Goal: Information Seeking & Learning: Find specific fact

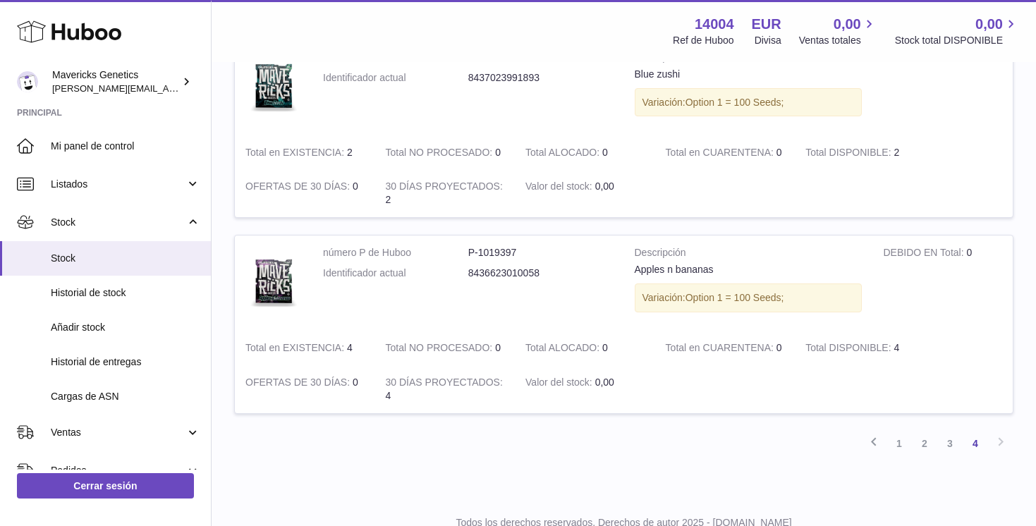
scroll to position [1387, 0]
click at [898, 446] on link "1" at bounding box center [898, 442] width 25 height 25
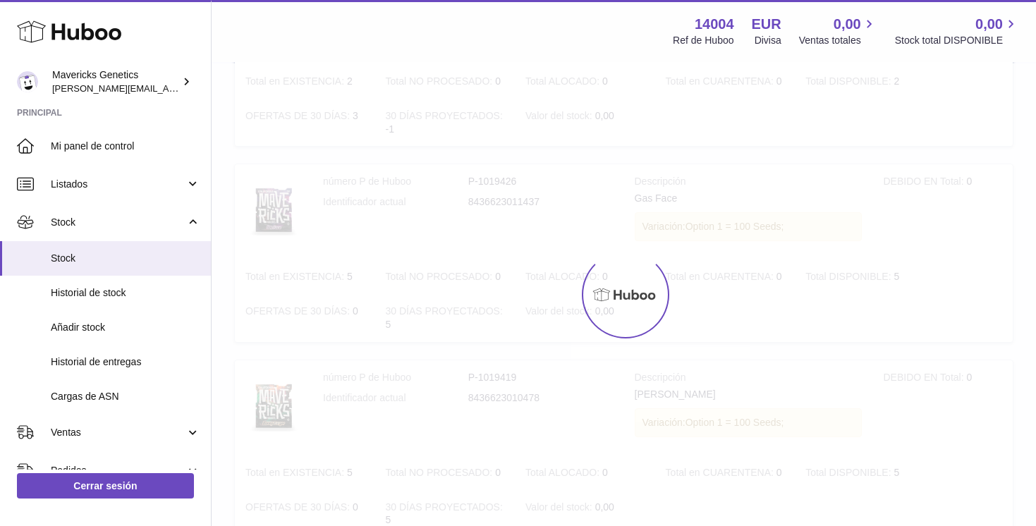
scroll to position [63, 0]
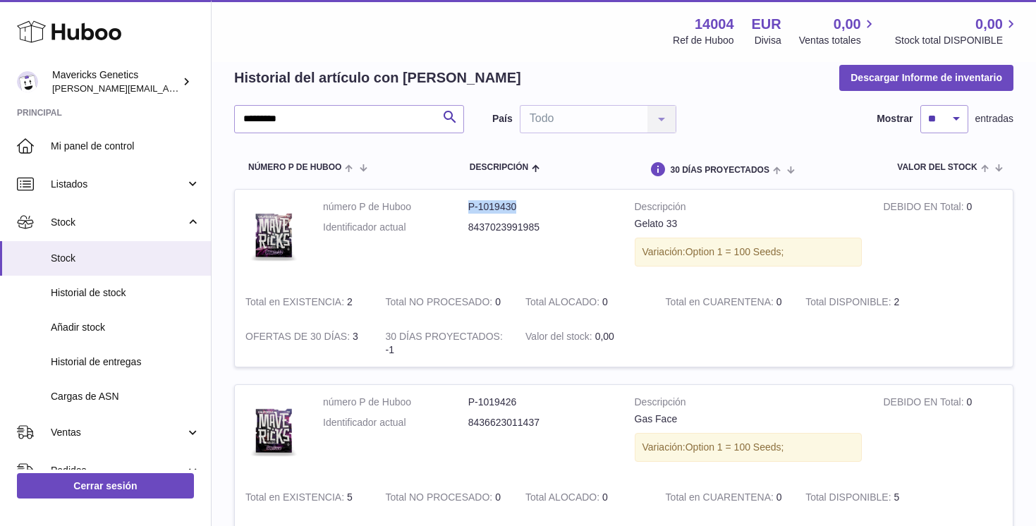
drag, startPoint x: 462, startPoint y: 209, endPoint x: 539, endPoint y: 209, distance: 76.8
click at [539, 209] on dl "número P de Huboo P-1019430 Identificador actual 8437023991985" at bounding box center [468, 220] width 290 height 41
copy dl "número P de Huboo P-1019430"
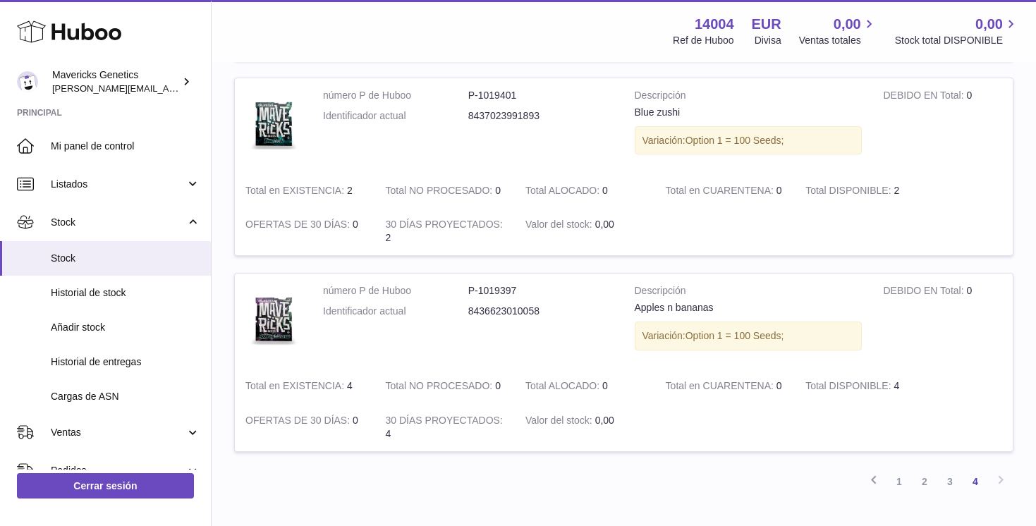
scroll to position [1439, 0]
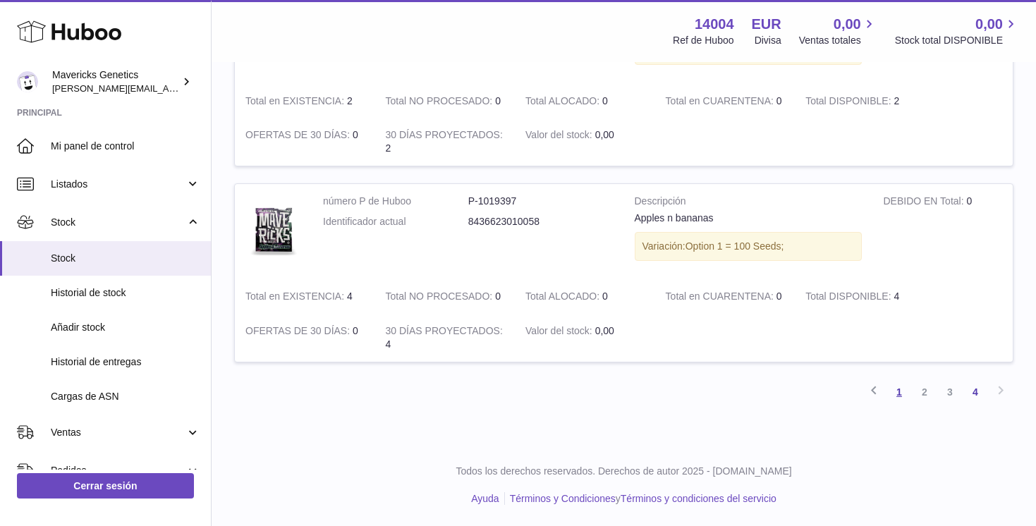
click at [900, 392] on link "1" at bounding box center [898, 391] width 25 height 25
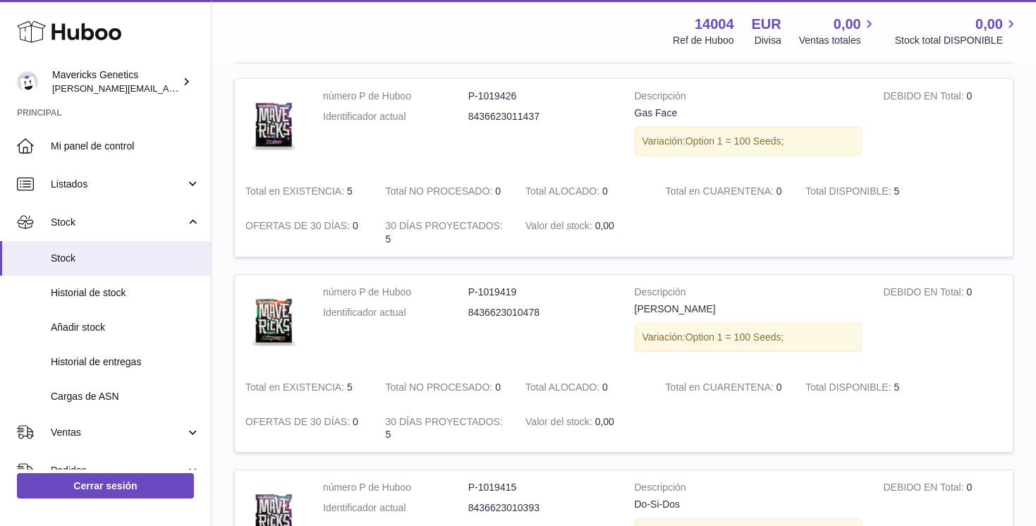
scroll to position [63, 0]
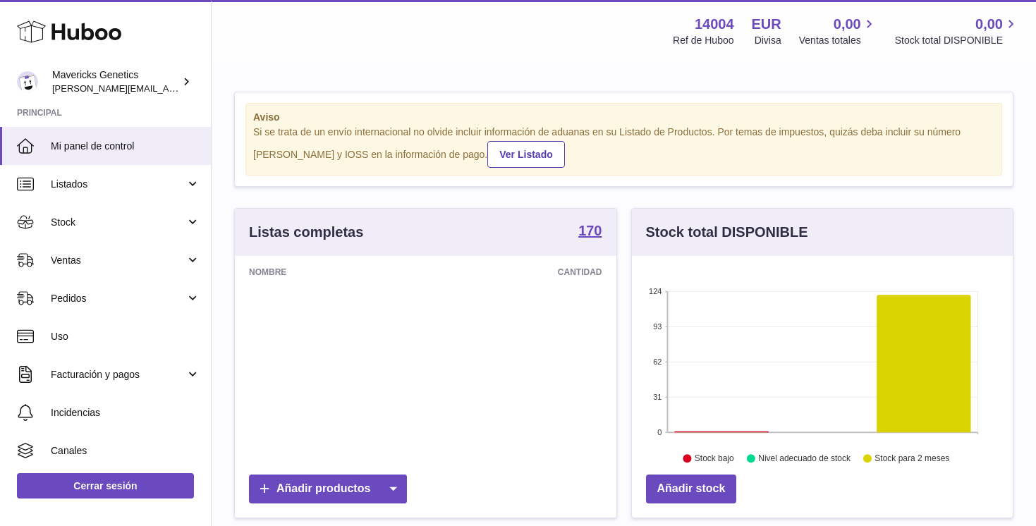
scroll to position [220, 381]
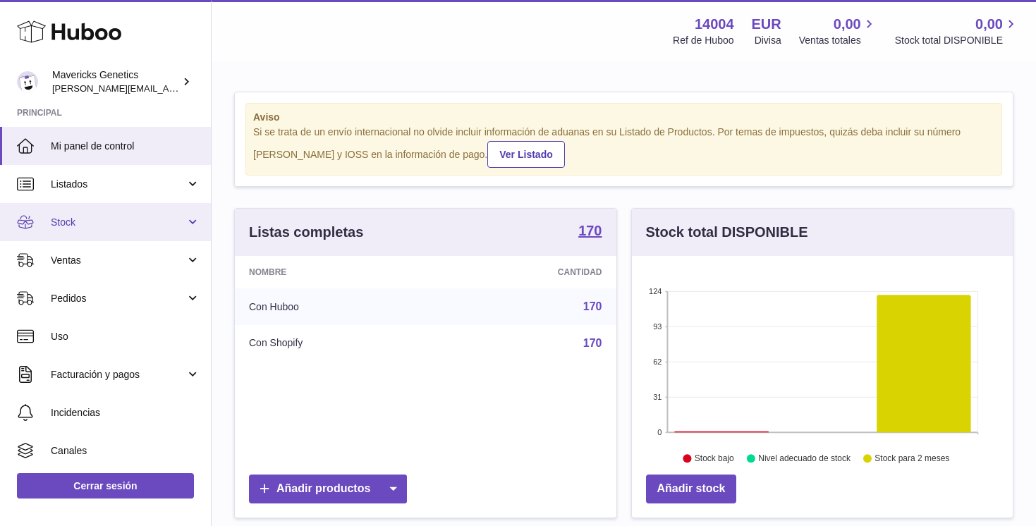
click at [60, 219] on span "Stock" at bounding box center [118, 222] width 135 height 13
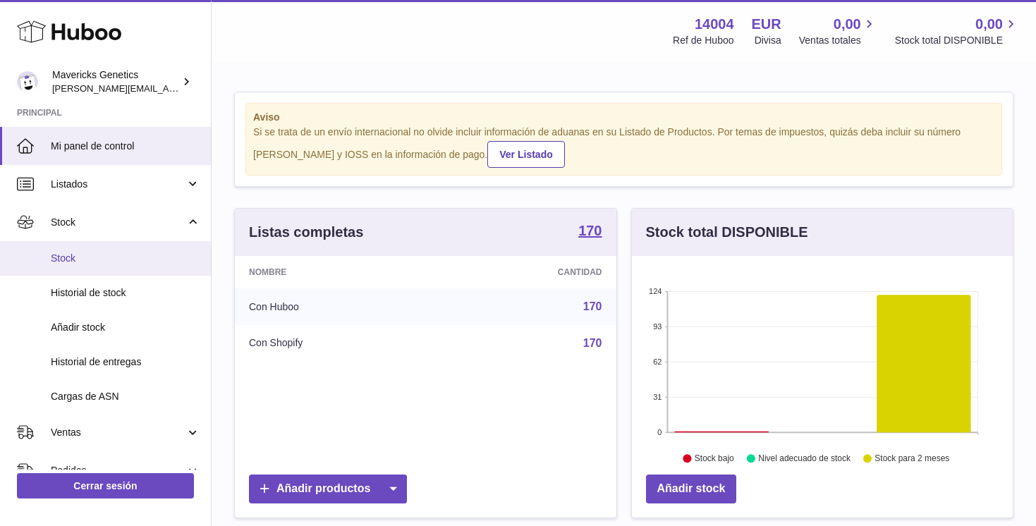
click at [102, 270] on link "Stock" at bounding box center [105, 258] width 211 height 35
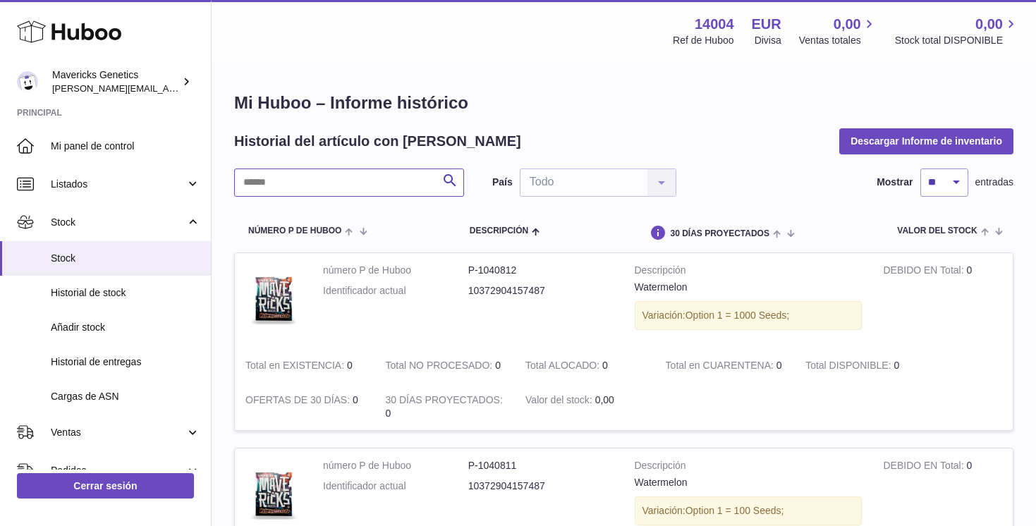
click at [359, 185] on input "text" at bounding box center [349, 182] width 230 height 28
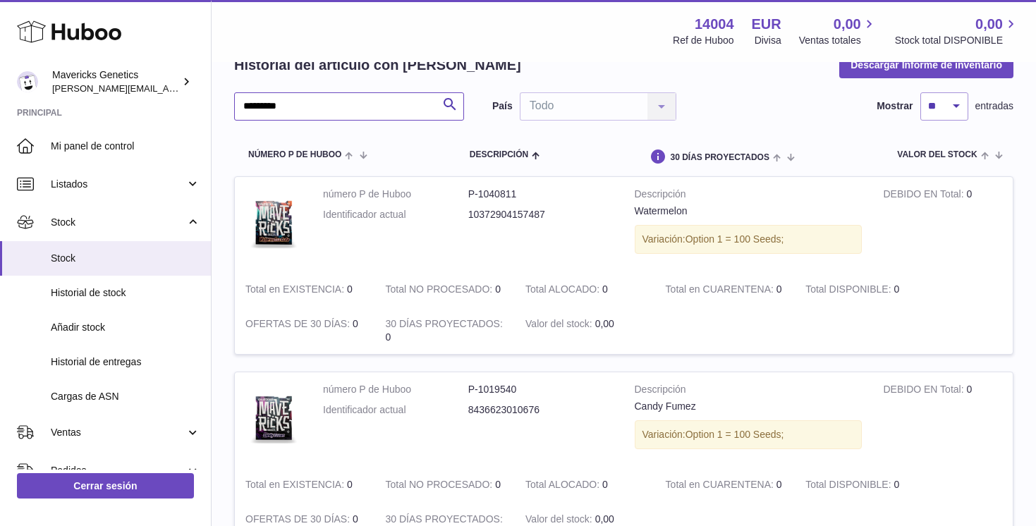
scroll to position [80, 0]
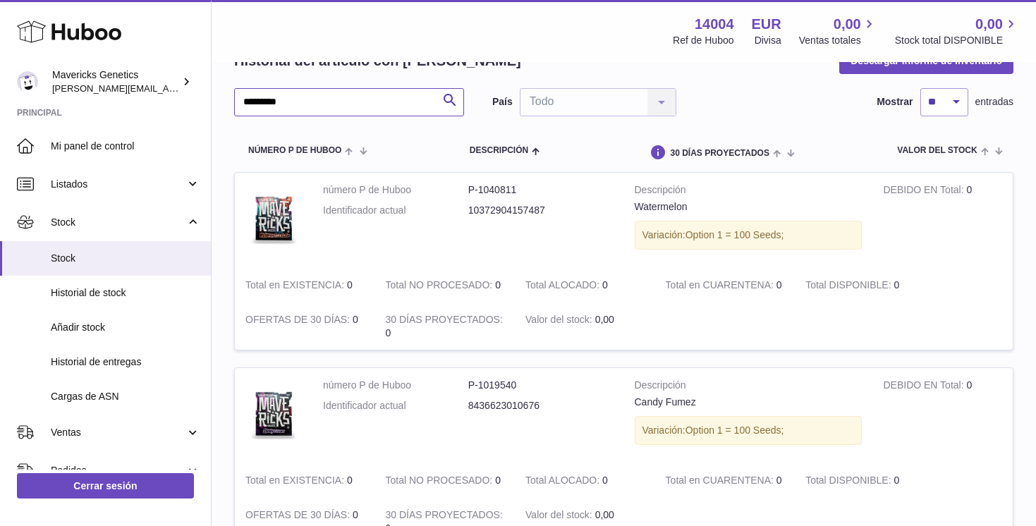
type input "*********"
drag, startPoint x: 462, startPoint y: 386, endPoint x: 553, endPoint y: 386, distance: 90.2
click at [553, 386] on dl "número P de Huboo P-1019540 Identificador actual 8436623010676" at bounding box center [468, 399] width 290 height 41
copy dl "número P de Huboo P-1019540"
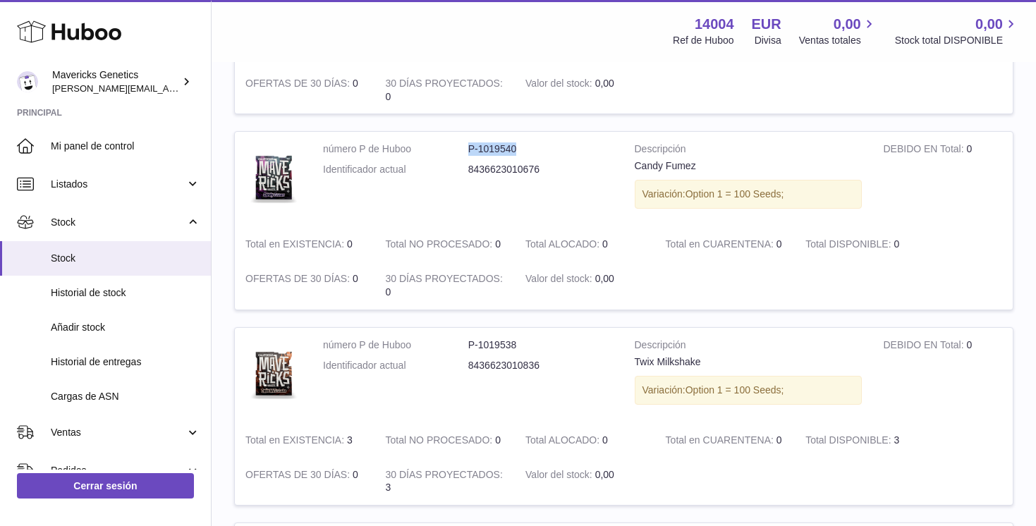
scroll to position [323, 0]
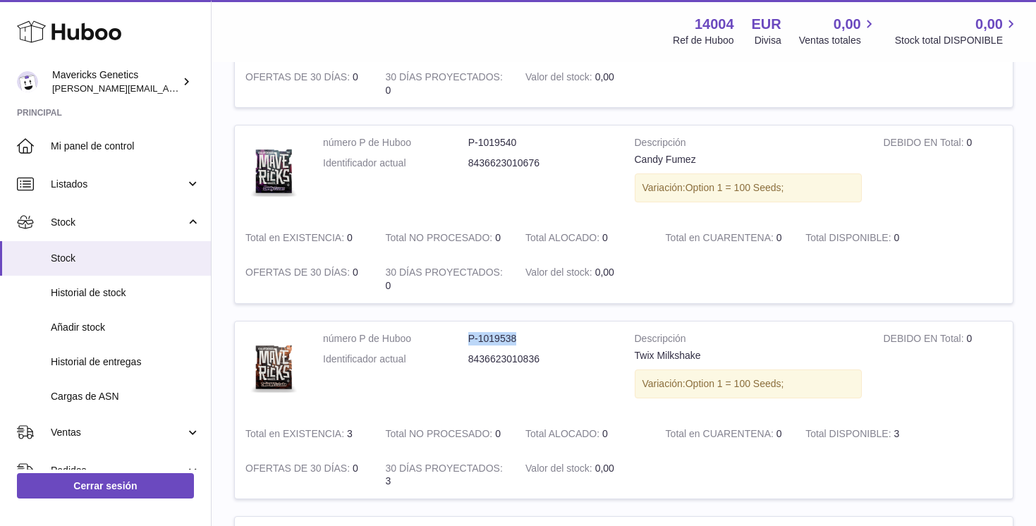
drag, startPoint x: 456, startPoint y: 338, endPoint x: 538, endPoint y: 340, distance: 81.8
click at [538, 339] on dl "número P de Huboo P-1019538 Identificador actual 8436623010836" at bounding box center [468, 352] width 290 height 41
copy dl "número P de Huboo P-1019538"
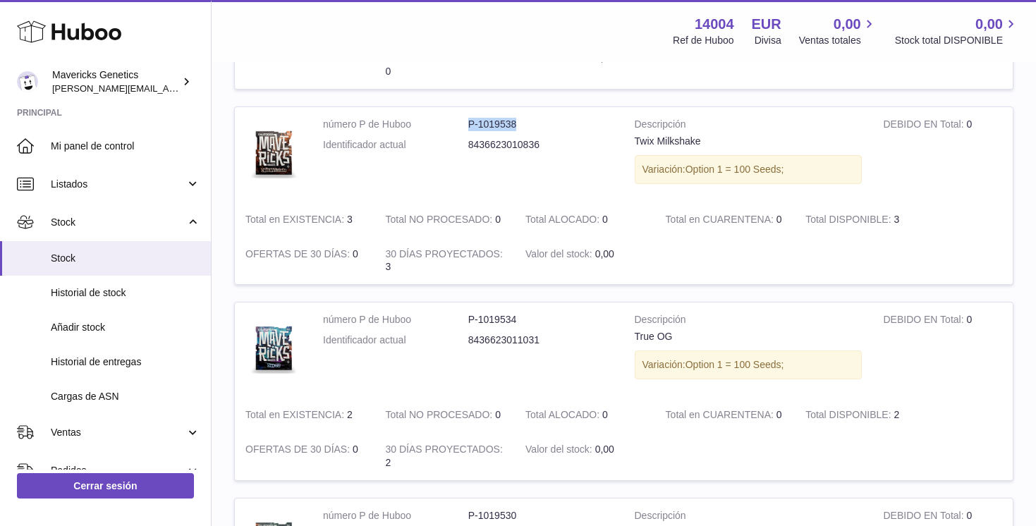
scroll to position [554, 0]
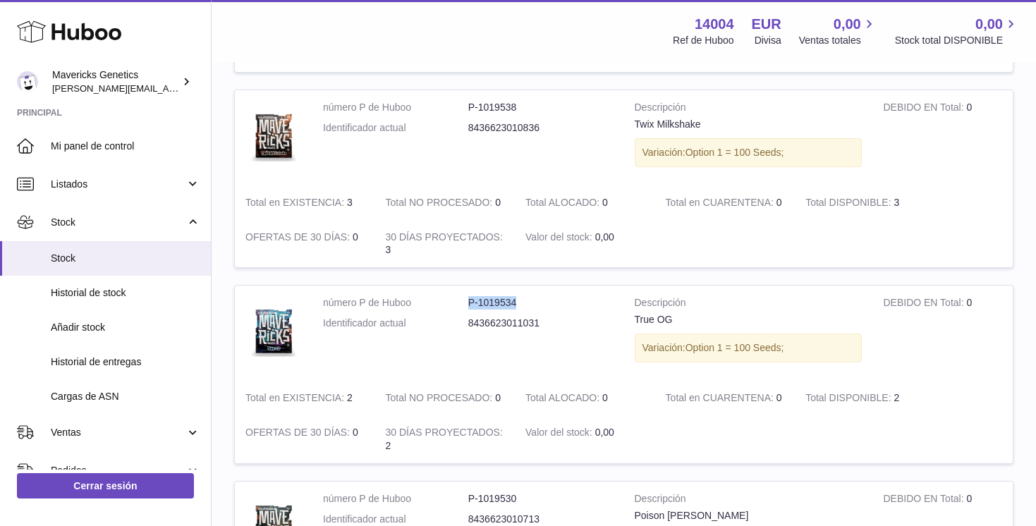
drag, startPoint x: 462, startPoint y: 299, endPoint x: 541, endPoint y: 300, distance: 79.0
click at [541, 300] on dl "número P de Huboo P-1019534 Identificador actual 8436623011031" at bounding box center [468, 316] width 290 height 41
copy dl "número P de Huboo P-1019534"
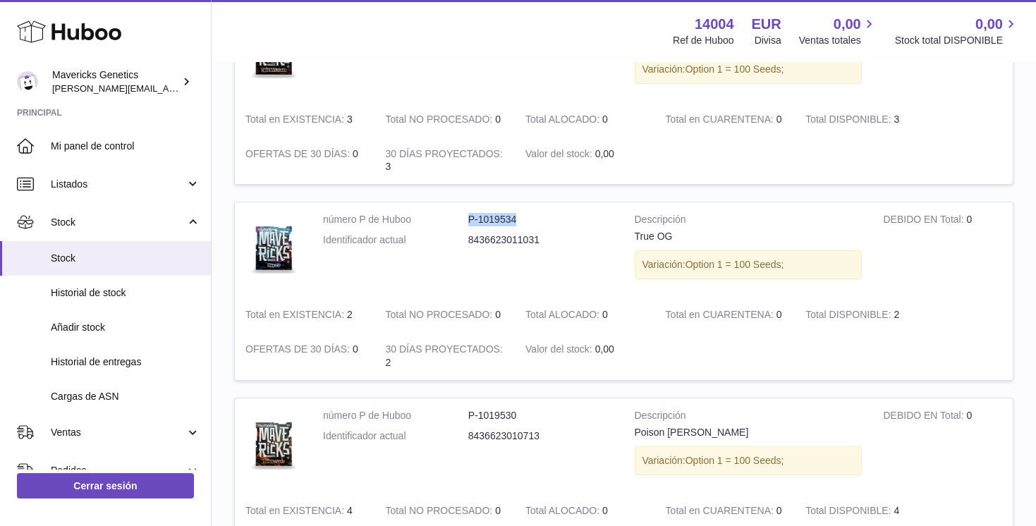
scroll to position [739, 0]
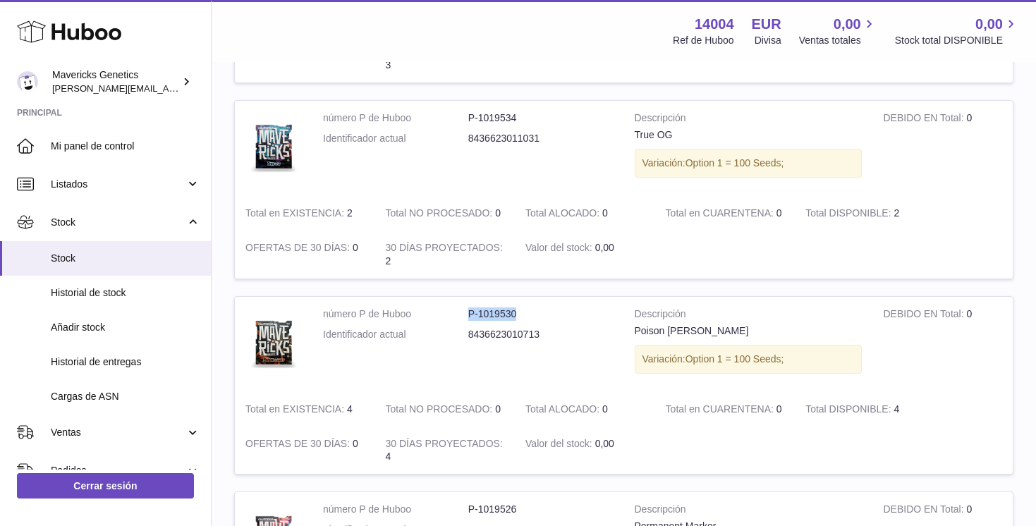
drag, startPoint x: 461, startPoint y: 314, endPoint x: 529, endPoint y: 314, distance: 68.4
click at [529, 314] on dl "número P de Huboo P-1019530 Identificador actual 8436623010713" at bounding box center [468, 327] width 290 height 41
copy dl "número P de Huboo P-1019530"
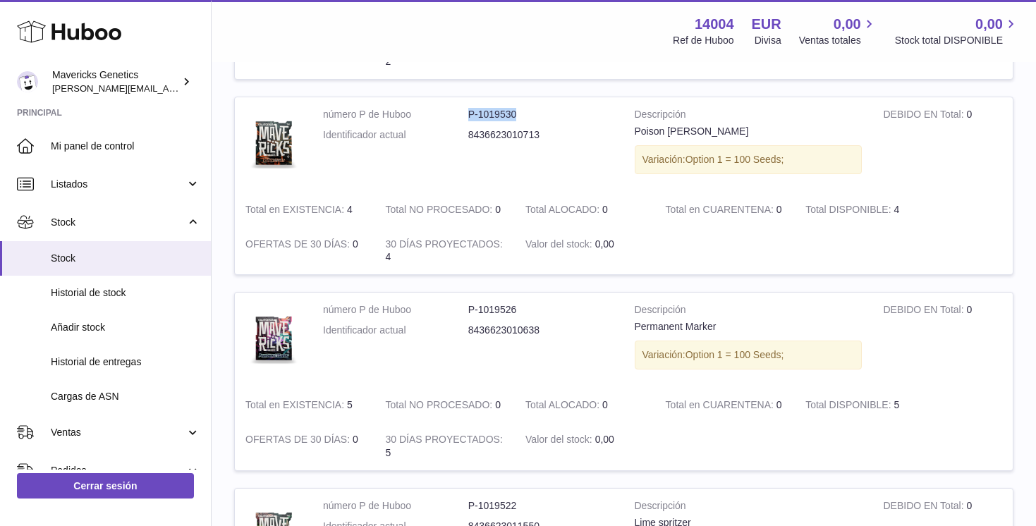
scroll to position [947, 0]
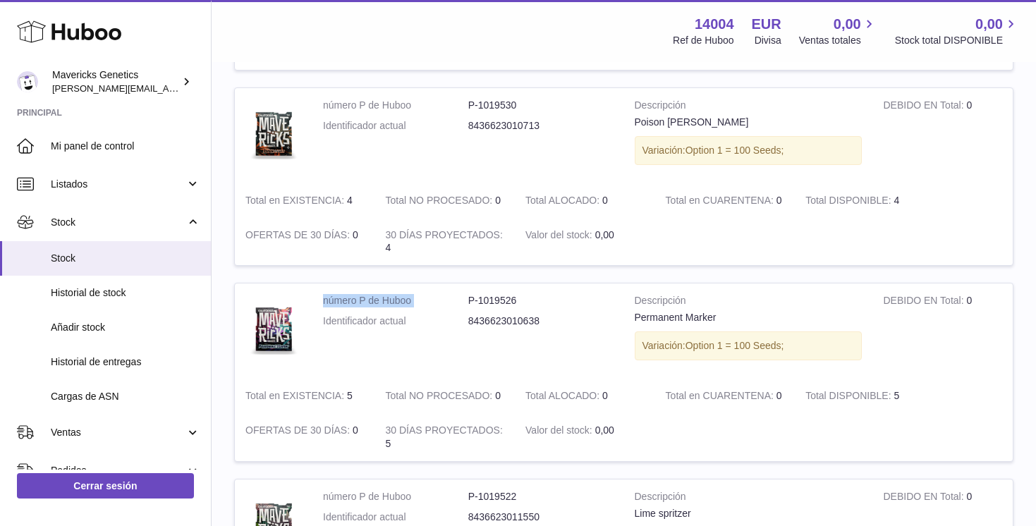
drag, startPoint x: 458, startPoint y: 293, endPoint x: 520, endPoint y: 293, distance: 62.0
click at [520, 293] on td "número P de Huboo P-1019526 Identificador actual 8436623010638" at bounding box center [468, 330] width 312 height 95
click at [459, 303] on dt "número P de Huboo" at bounding box center [395, 300] width 145 height 13
drag, startPoint x: 465, startPoint y: 300, endPoint x: 531, endPoint y: 302, distance: 66.3
click at [531, 302] on dl "número P de Huboo P-1019526 Identificador actual 8436623010638" at bounding box center [468, 314] width 290 height 41
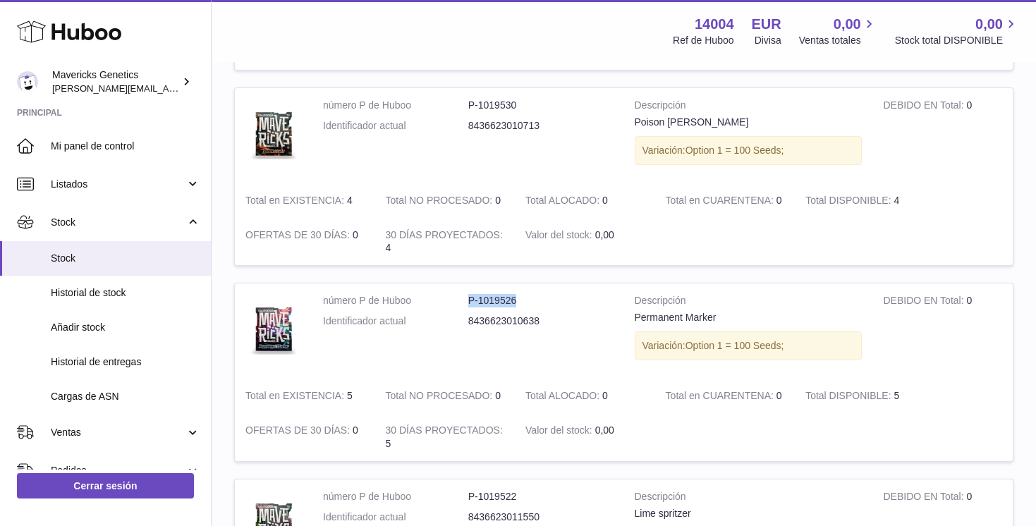
copy dl "número P de Huboo P-1019526"
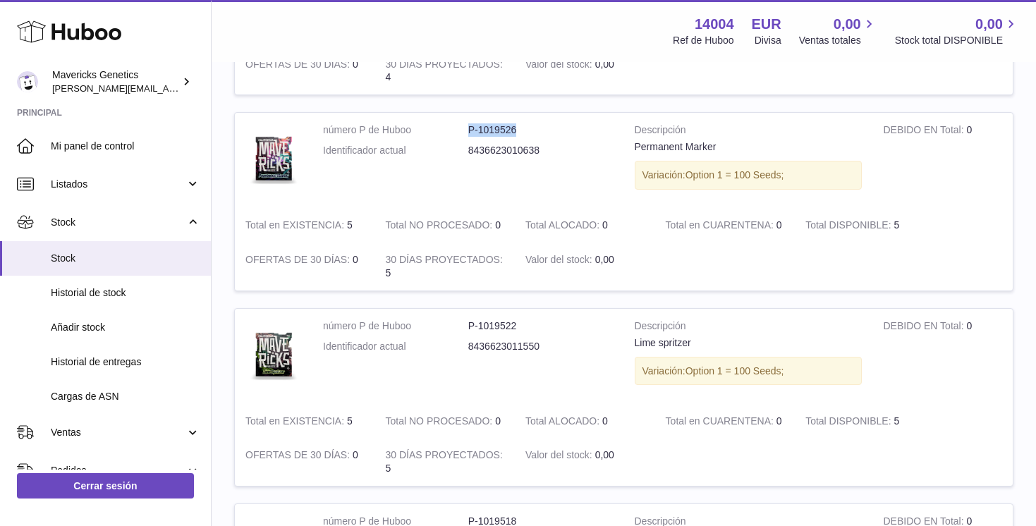
scroll to position [1293, 0]
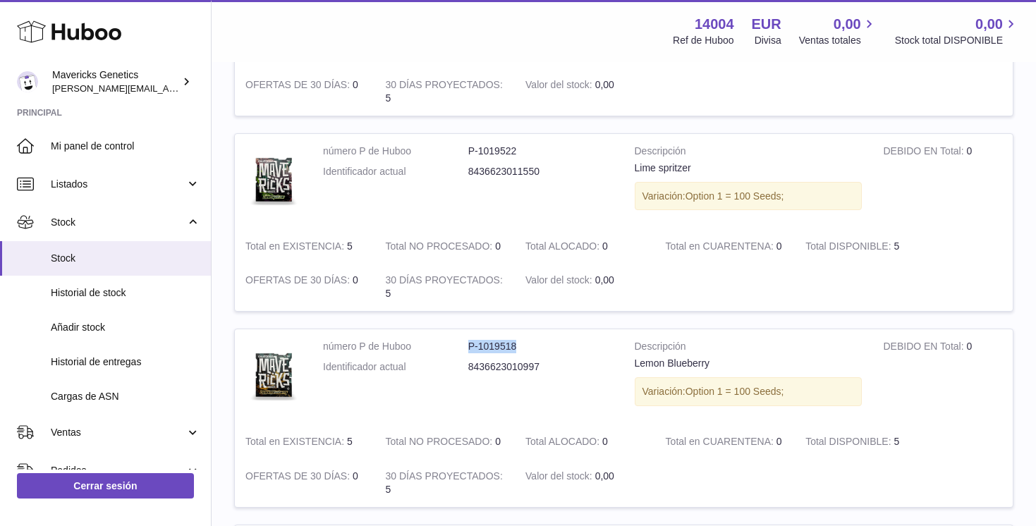
drag, startPoint x: 463, startPoint y: 349, endPoint x: 546, endPoint y: 352, distance: 83.2
click at [546, 350] on dl "número P de Huboo P-1019518 Identificador actual 8436623010997" at bounding box center [468, 360] width 290 height 41
copy dl "número P de Huboo P-1019518"
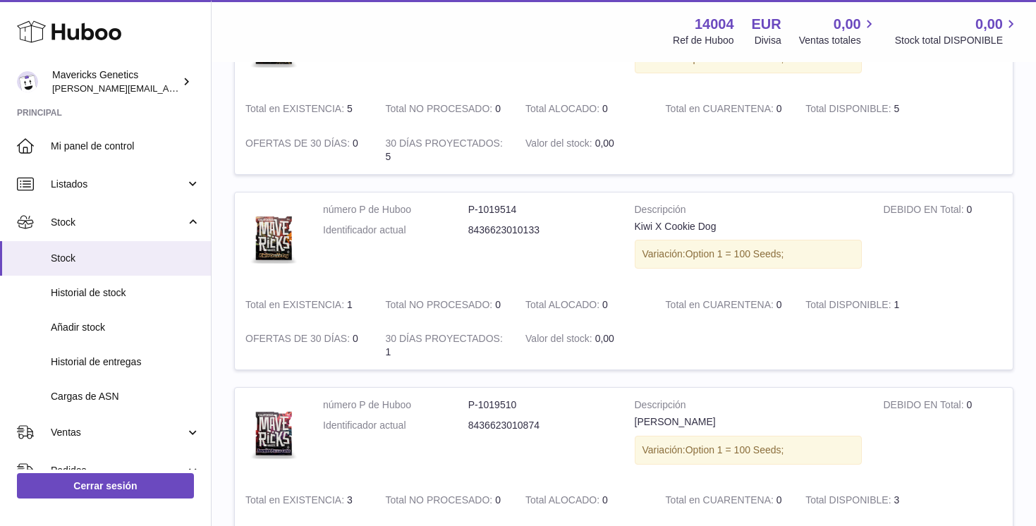
scroll to position [1628, 0]
drag, startPoint x: 465, startPoint y: 402, endPoint x: 543, endPoint y: 402, distance: 77.5
click at [544, 402] on dl "número P de Huboo P-1019510 Identificador actual 8436623010874" at bounding box center [468, 416] width 290 height 41
copy dl "número P de Huboo P-1019510"
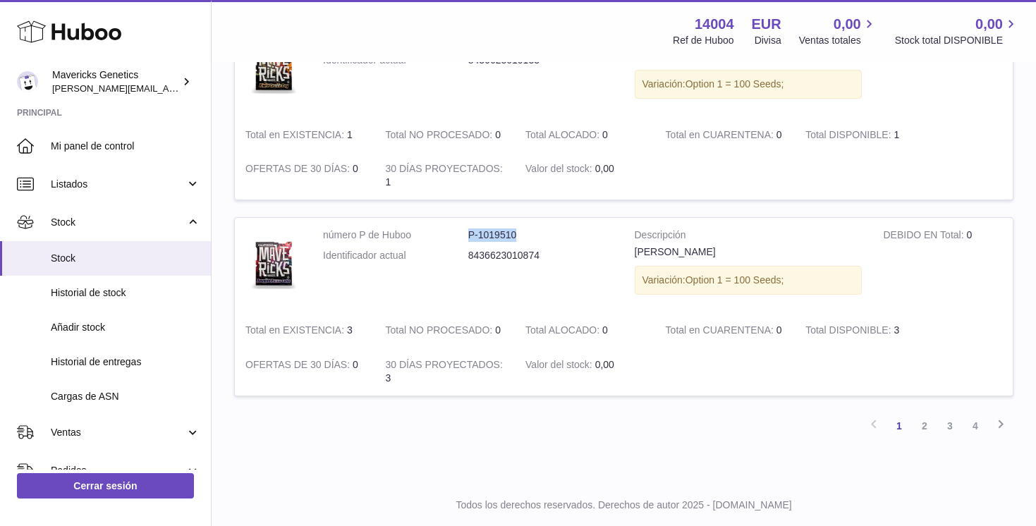
scroll to position [1830, 0]
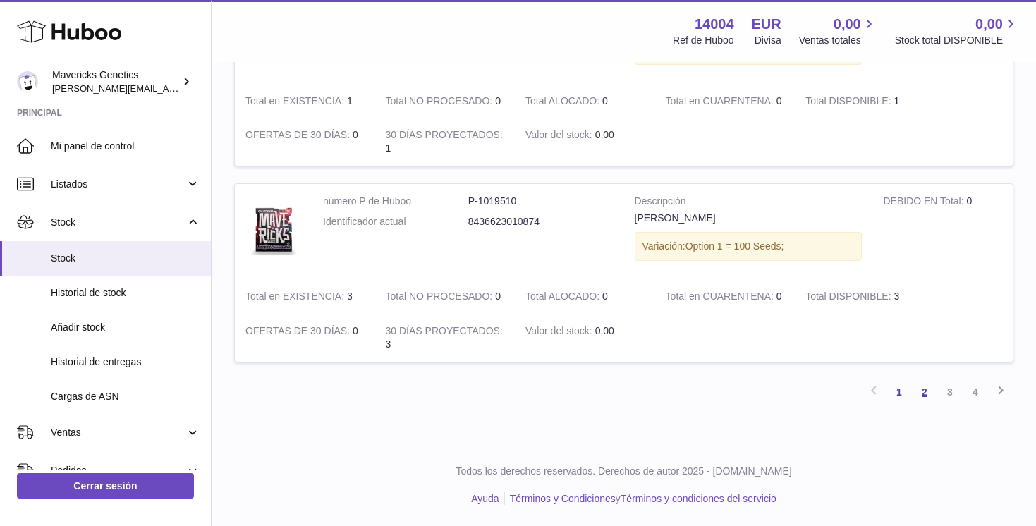
click at [923, 387] on link "2" at bounding box center [924, 391] width 25 height 25
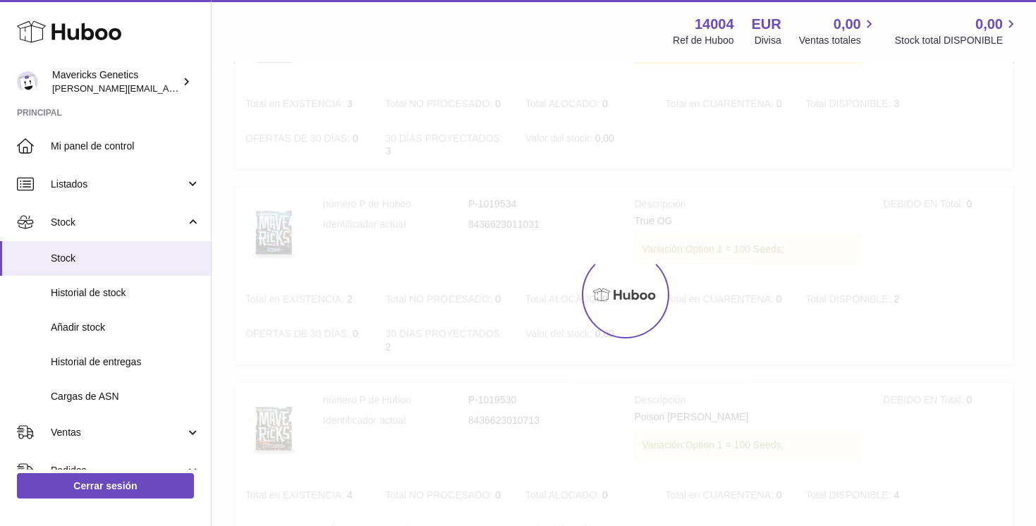
scroll to position [63, 0]
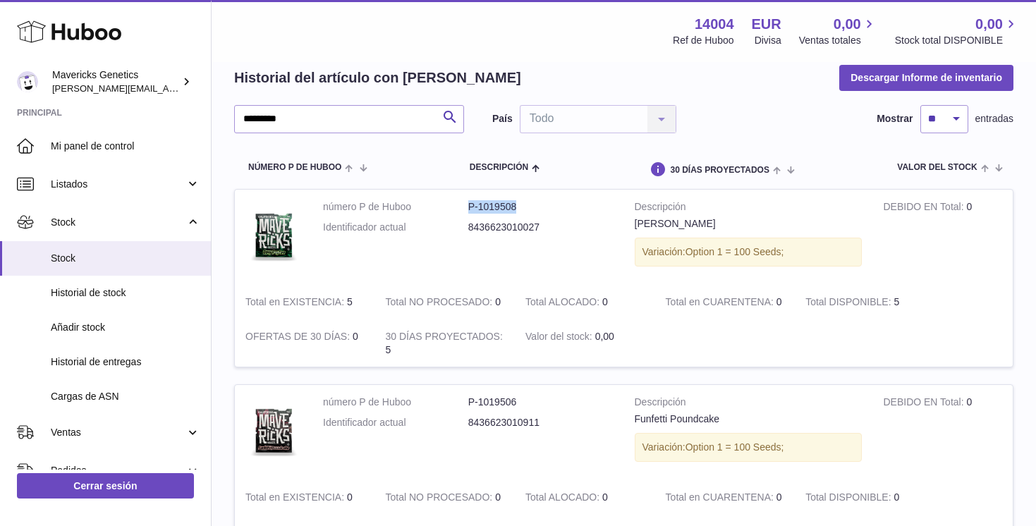
drag, startPoint x: 461, startPoint y: 206, endPoint x: 565, endPoint y: 207, distance: 104.3
click at [565, 207] on dl "número P de Huboo P-1019508 Identificador actual 8436623010027" at bounding box center [468, 220] width 290 height 41
copy dl "número P de Huboo P-1019508"
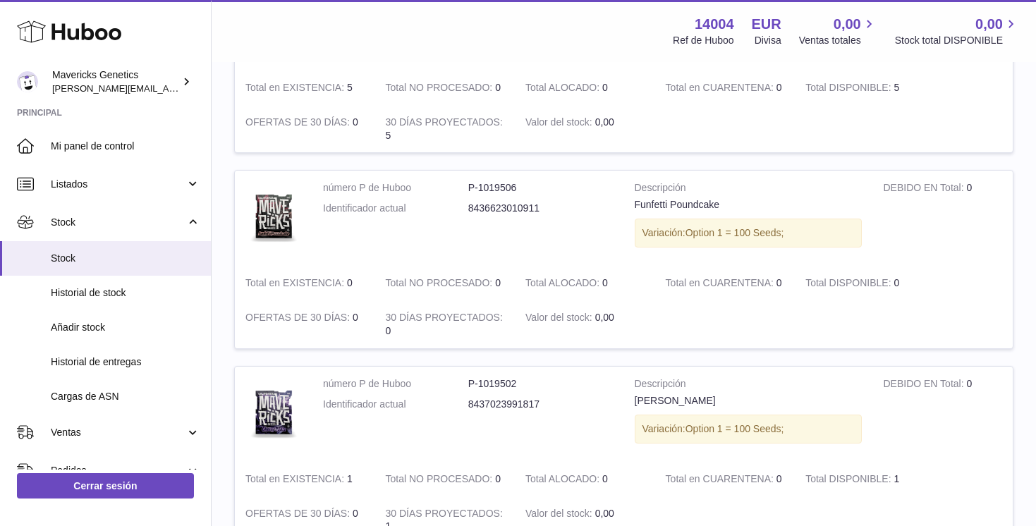
scroll to position [299, 0]
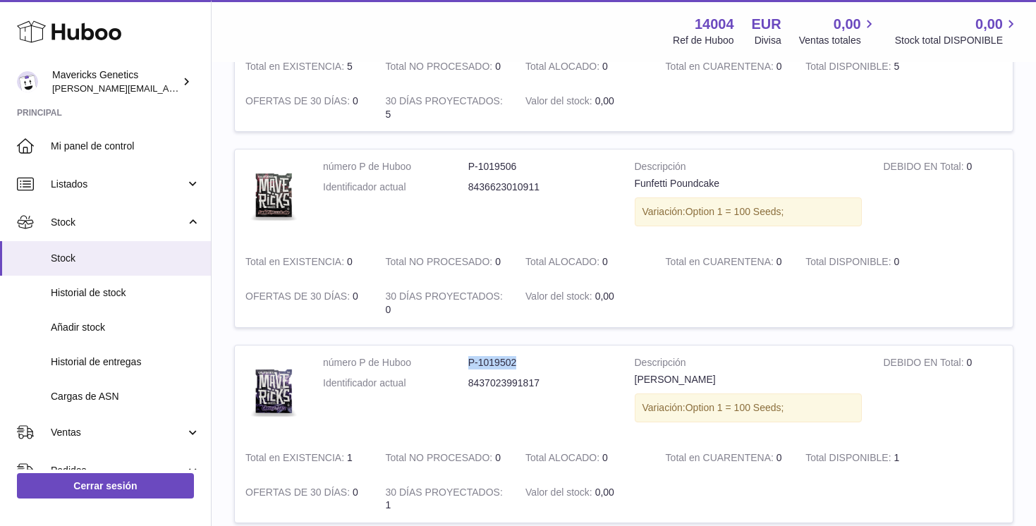
drag, startPoint x: 462, startPoint y: 362, endPoint x: 537, endPoint y: 362, distance: 74.7
click at [538, 362] on dl "número P de Huboo P-1019502 Identificador actual 8437023991817" at bounding box center [468, 376] width 290 height 41
copy dl "número P de Huboo P-1019502"
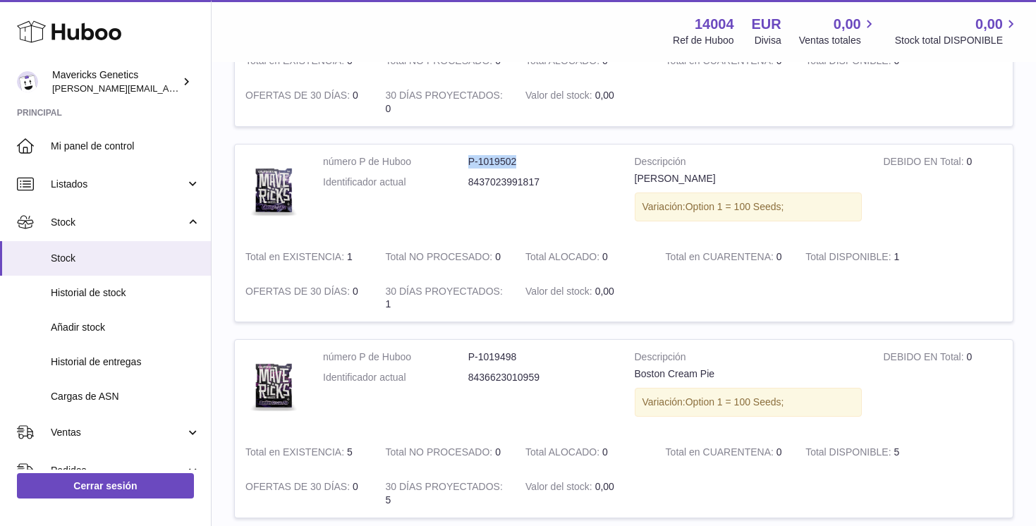
scroll to position [519, 0]
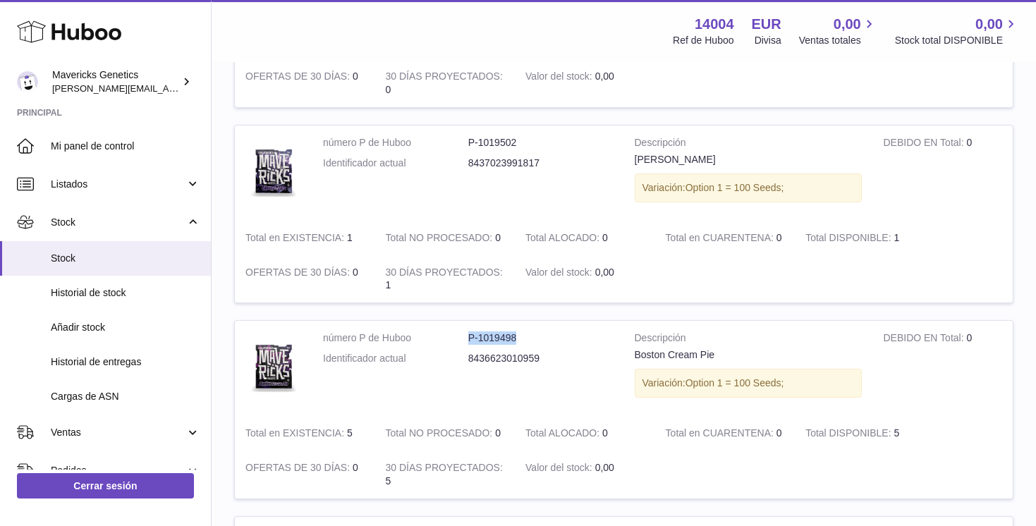
drag, startPoint x: 465, startPoint y: 338, endPoint x: 572, endPoint y: 336, distance: 106.5
click at [570, 336] on dl "número P de Huboo P-1019498 Identificador actual 8436623010959" at bounding box center [468, 351] width 290 height 41
copy dl "número P de Huboo P-1019498"
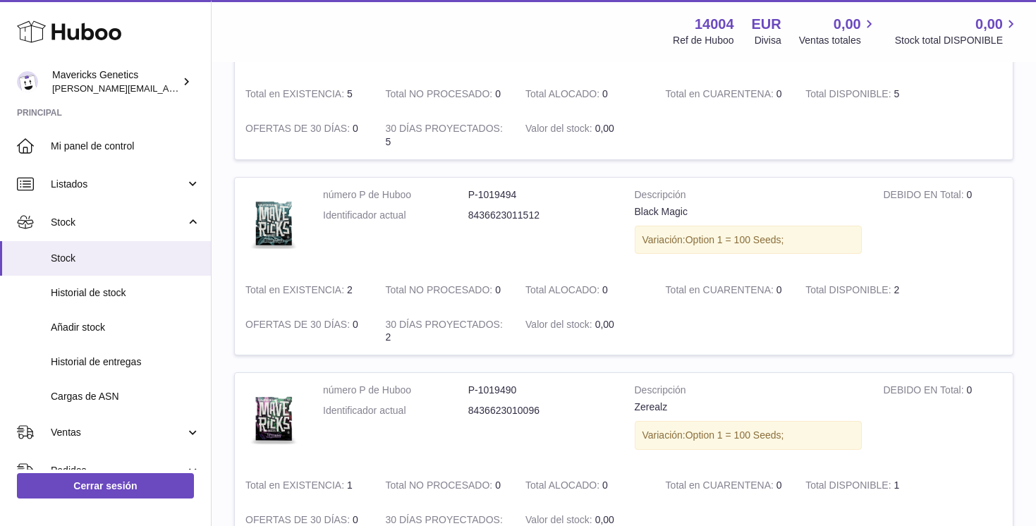
scroll to position [865, 0]
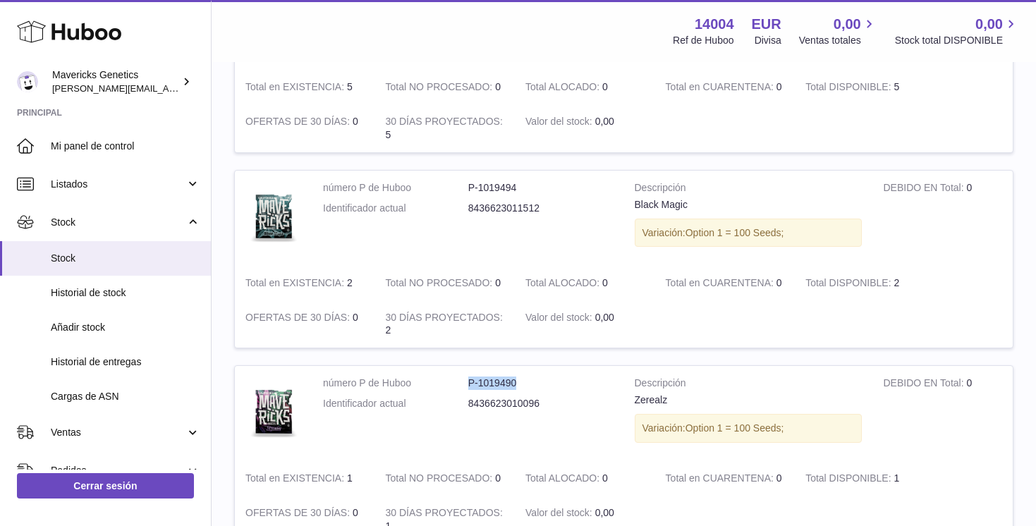
drag, startPoint x: 464, startPoint y: 386, endPoint x: 570, endPoint y: 383, distance: 105.8
click at [570, 383] on dl "número P de Huboo P-1019490 Identificador actual 8436623010096" at bounding box center [468, 396] width 290 height 41
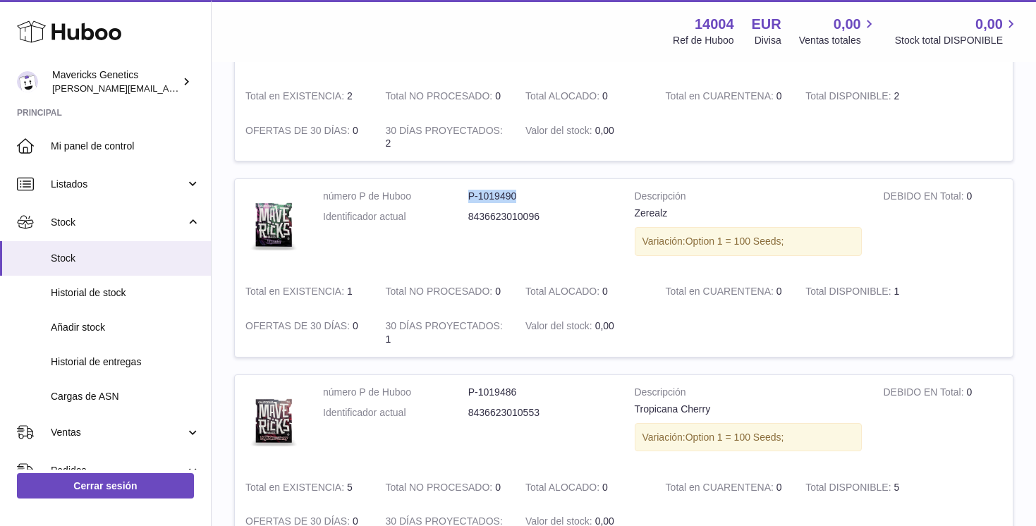
scroll to position [1076, 0]
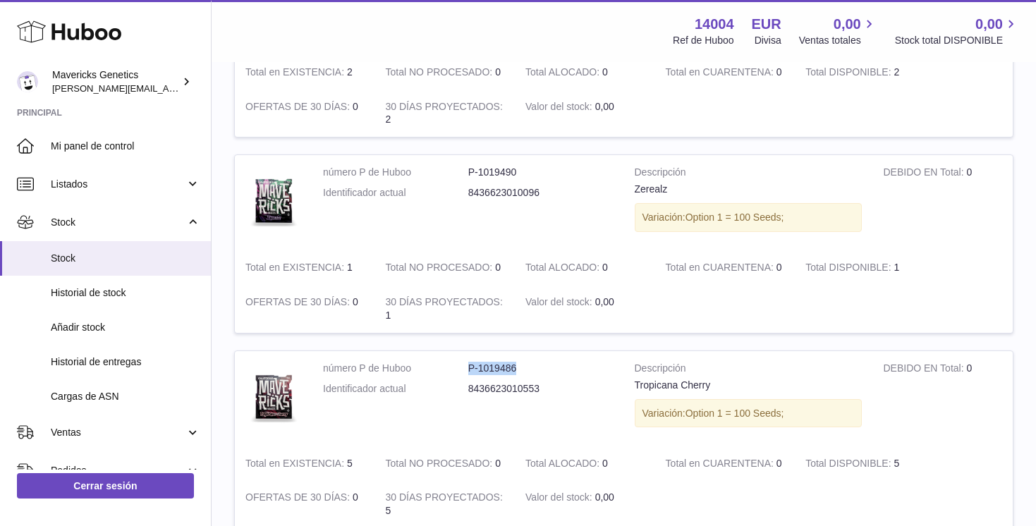
drag, startPoint x: 445, startPoint y: 367, endPoint x: 532, endPoint y: 367, distance: 87.4
click at [532, 367] on dl "número P de Huboo P-1019486 Identificador actual 8436623010553" at bounding box center [468, 382] width 290 height 41
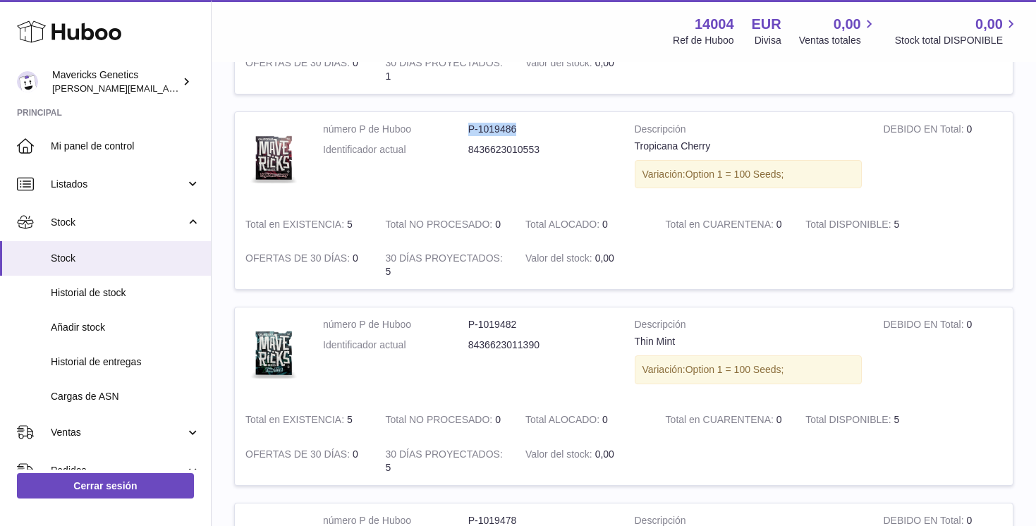
scroll to position [1461, 0]
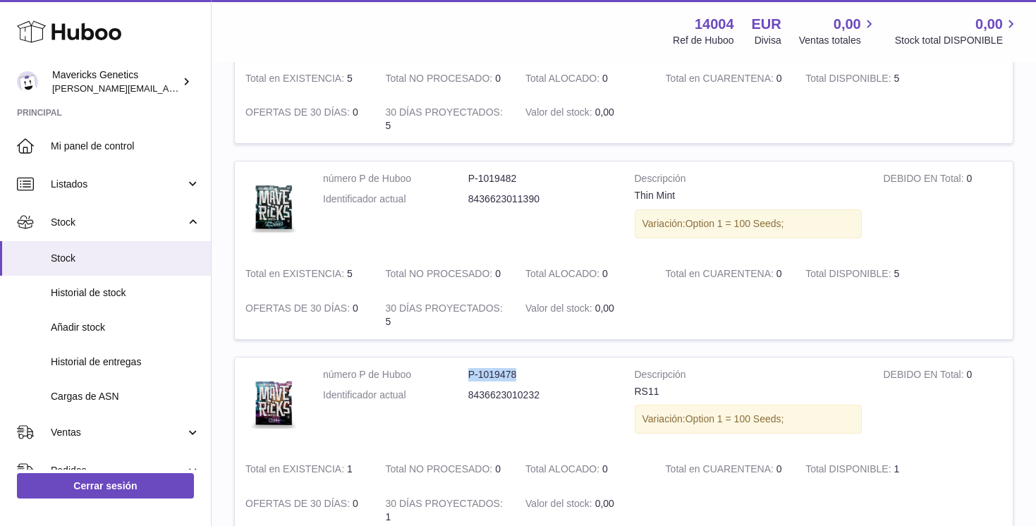
drag, startPoint x: 460, startPoint y: 376, endPoint x: 540, endPoint y: 376, distance: 80.4
click at [539, 376] on dl "número P de Huboo P-1019478 Identificador actual 8436623010232" at bounding box center [468, 388] width 290 height 41
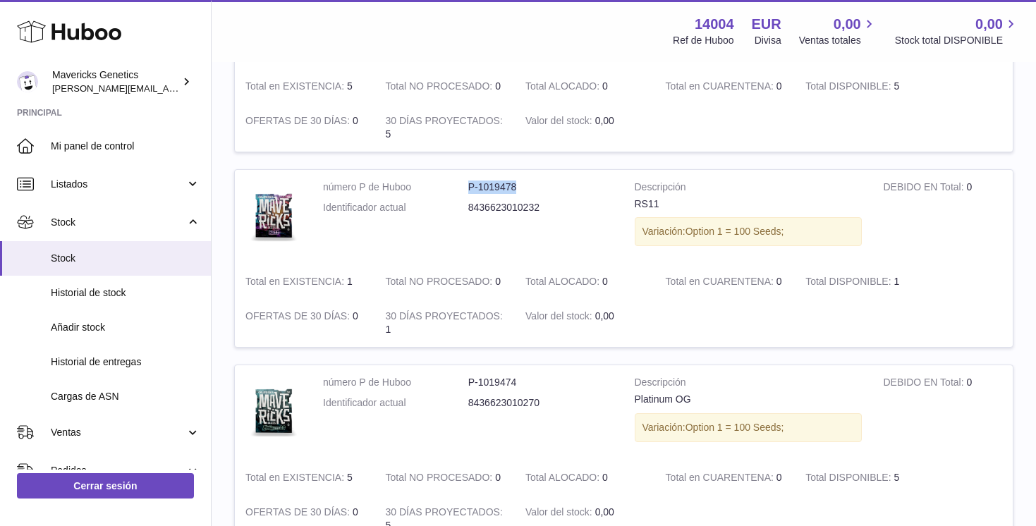
scroll to position [1695, 0]
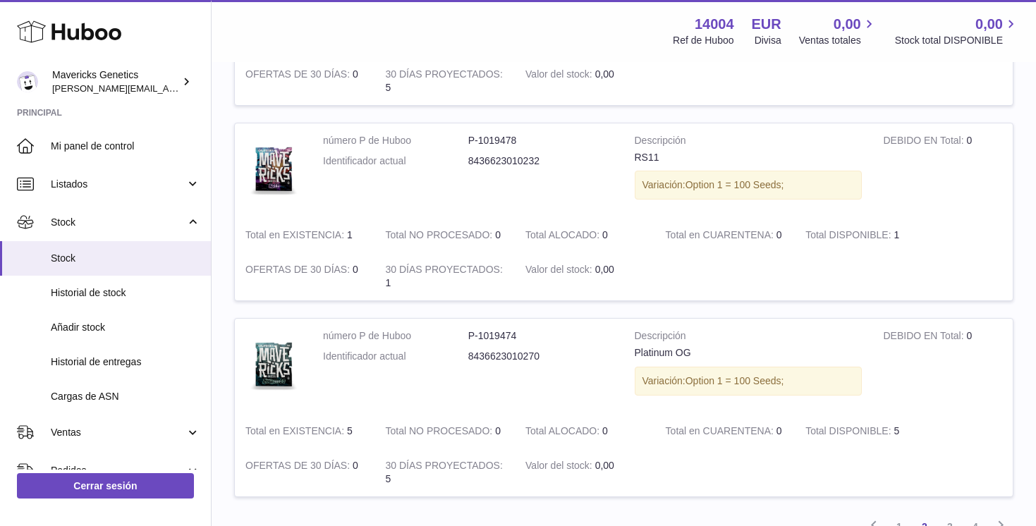
drag, startPoint x: 462, startPoint y: 357, endPoint x: 470, endPoint y: 357, distance: 8.5
click at [470, 357] on dl "número P de Huboo P-1019474 Identificador actual 8436623010270" at bounding box center [468, 349] width 290 height 41
drag, startPoint x: 460, startPoint y: 339, endPoint x: 559, endPoint y: 337, distance: 98.7
click at [559, 337] on dl "número P de Huboo P-1019474 Identificador actual 8436623010270" at bounding box center [468, 349] width 290 height 41
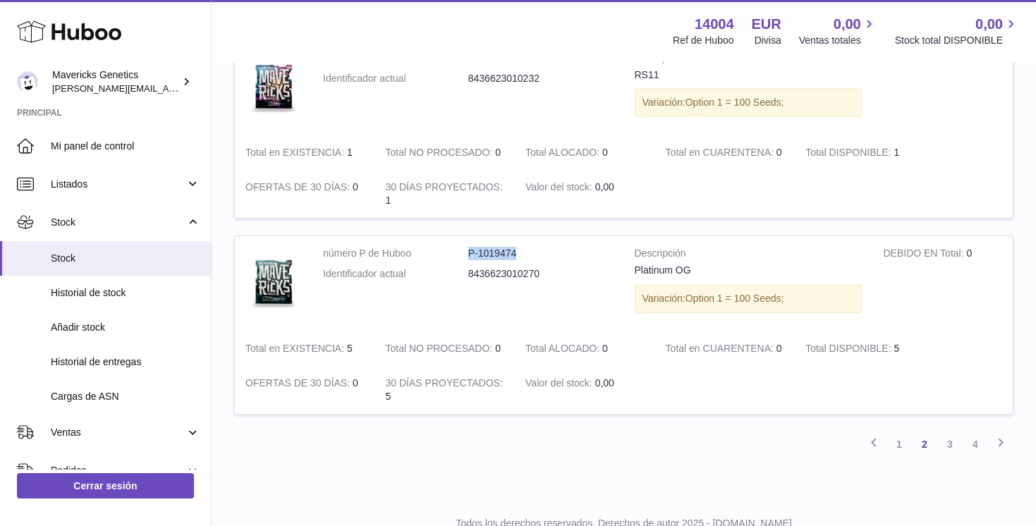
scroll to position [1830, 0]
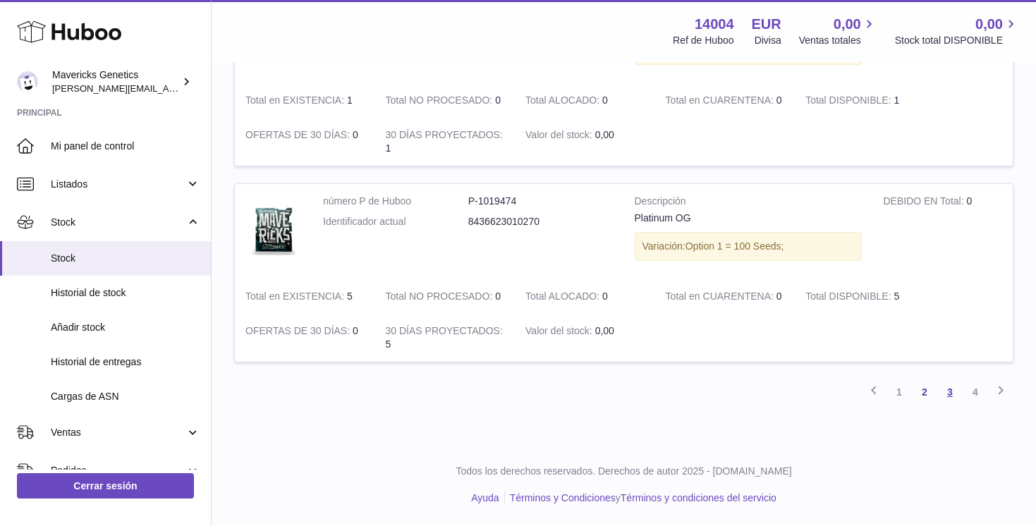
click at [946, 391] on link "3" at bounding box center [949, 391] width 25 height 25
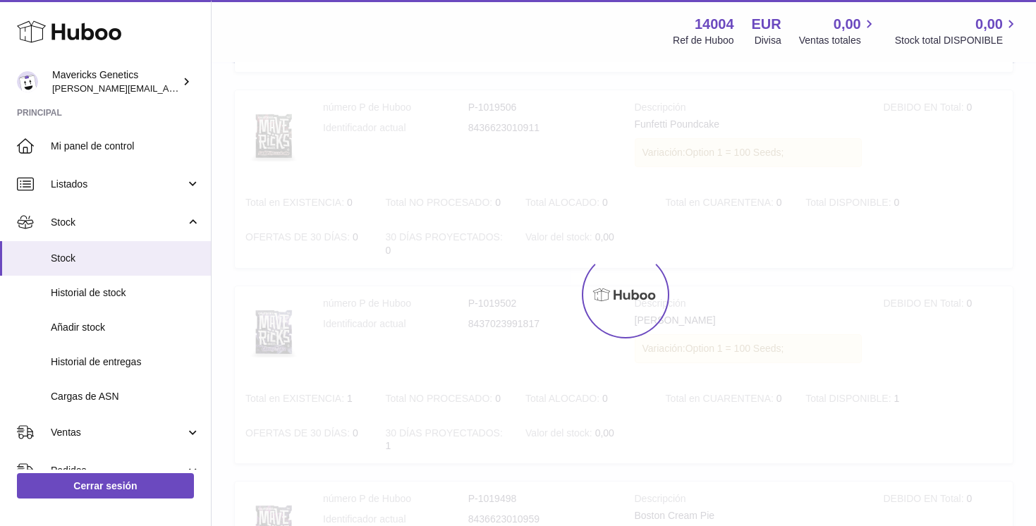
scroll to position [63, 0]
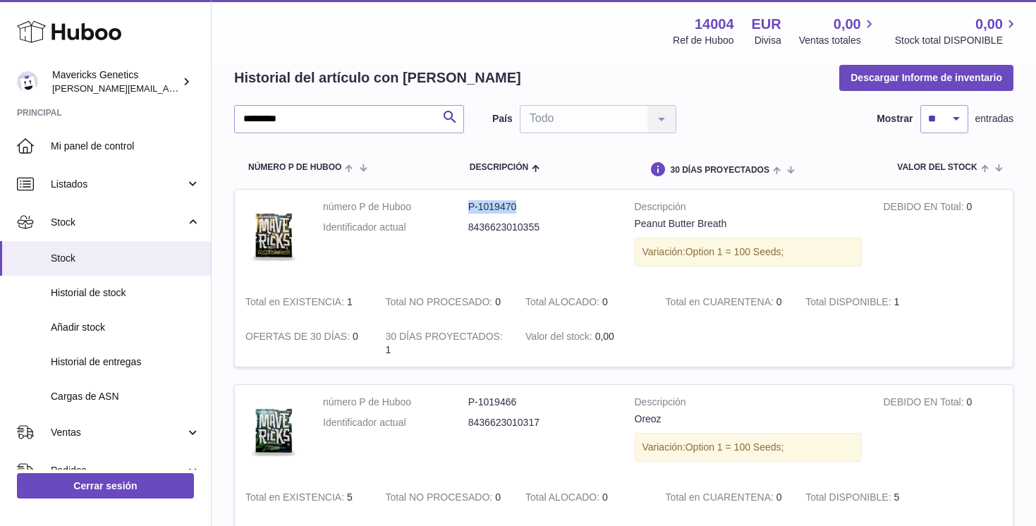
drag, startPoint x: 461, startPoint y: 203, endPoint x: 539, endPoint y: 206, distance: 77.6
click at [539, 205] on dl "número P de Huboo P-1019470 Identificador actual 8436623010355" at bounding box center [468, 220] width 290 height 41
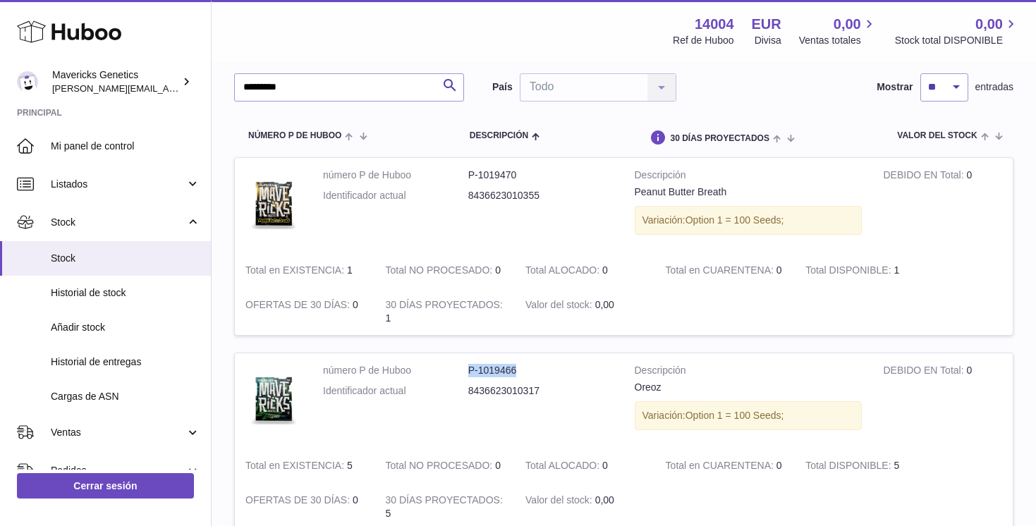
drag, startPoint x: 458, startPoint y: 369, endPoint x: 535, endPoint y: 367, distance: 77.6
click at [534, 367] on dl "número P de Huboo P-1019466 Identificador actual 8436623010317" at bounding box center [468, 384] width 290 height 41
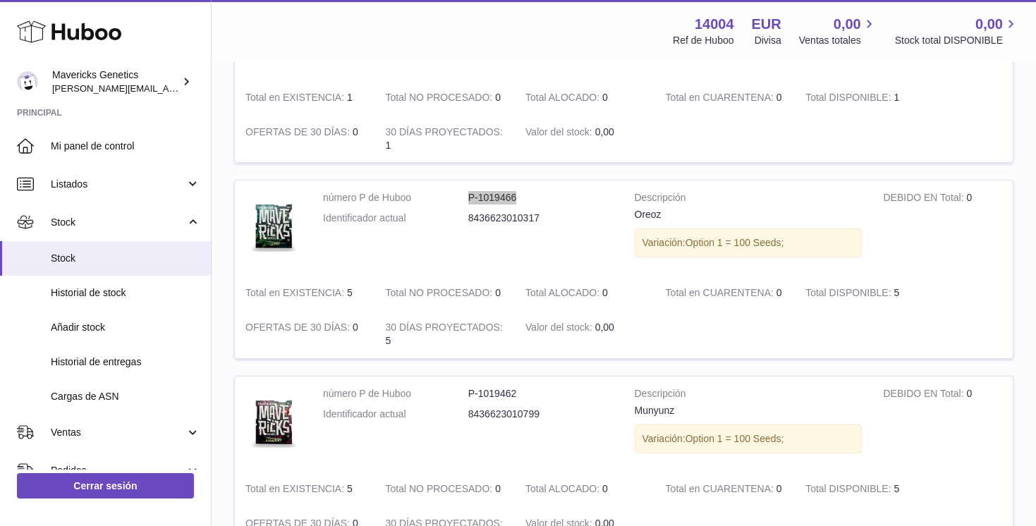
scroll to position [286, 0]
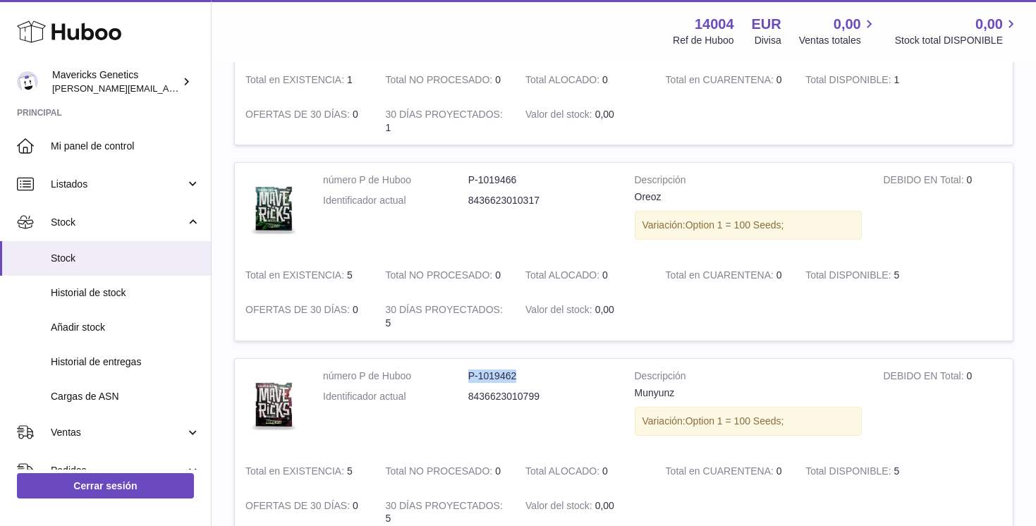
drag, startPoint x: 464, startPoint y: 379, endPoint x: 544, endPoint y: 379, distance: 80.4
click at [544, 379] on dl "número P de Huboo P-1019462 Identificador actual 8436623010799" at bounding box center [468, 389] width 290 height 41
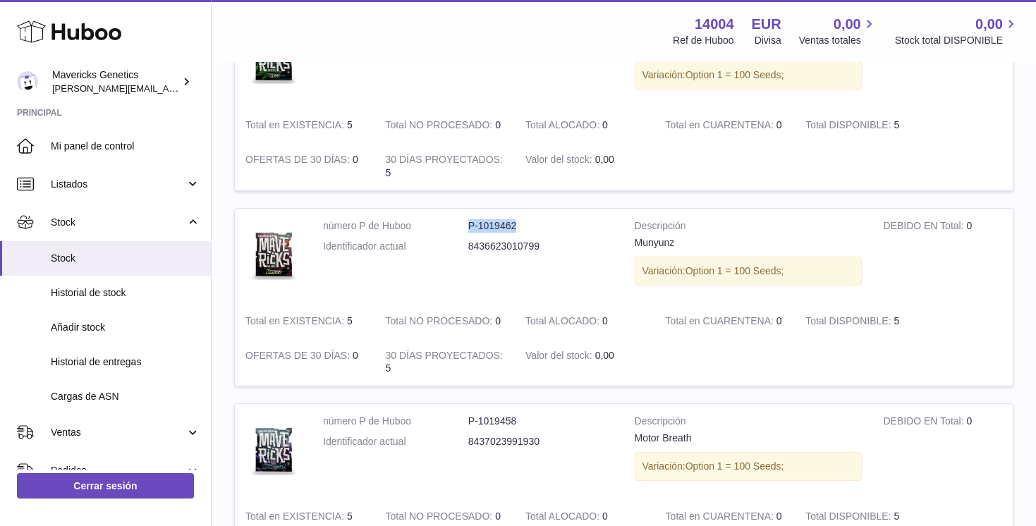
scroll to position [571, 0]
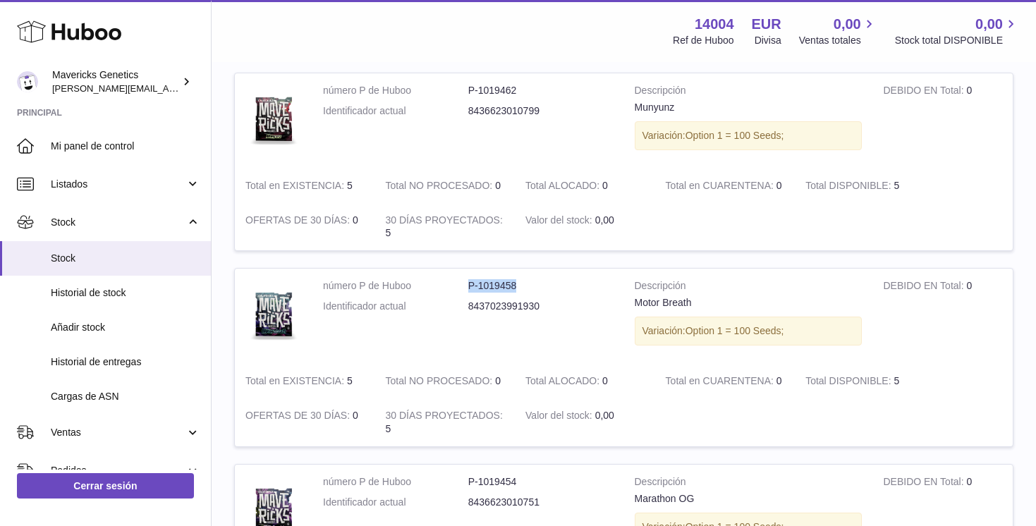
drag, startPoint x: 452, startPoint y: 287, endPoint x: 539, endPoint y: 287, distance: 87.4
click at [539, 287] on dl "número P de Huboo P-1019458 Identificador actual 8437023991930" at bounding box center [468, 299] width 290 height 41
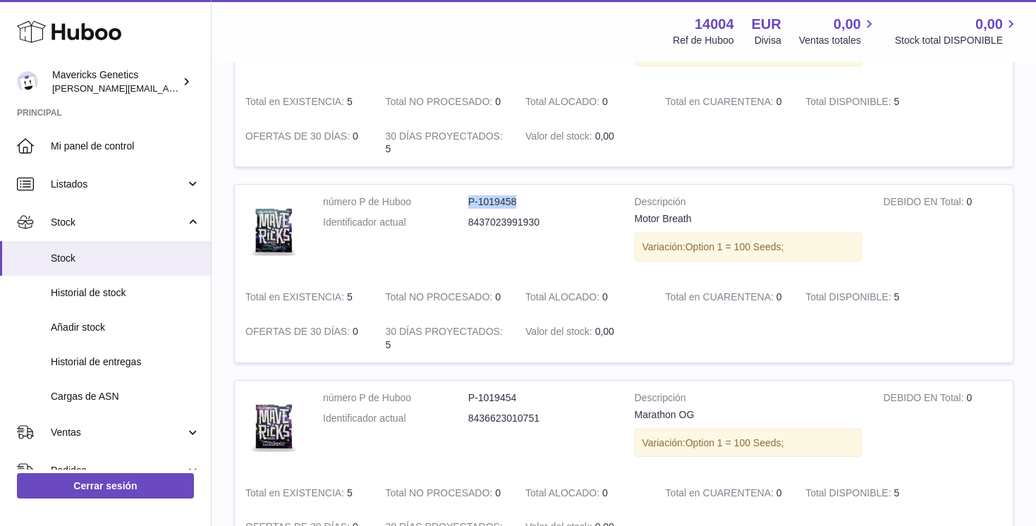
scroll to position [656, 0]
drag, startPoint x: 458, startPoint y: 399, endPoint x: 548, endPoint y: 402, distance: 91.0
click at [548, 403] on dl "número P de Huboo P-1019454 Identificador actual 8436623010751" at bounding box center [468, 410] width 290 height 41
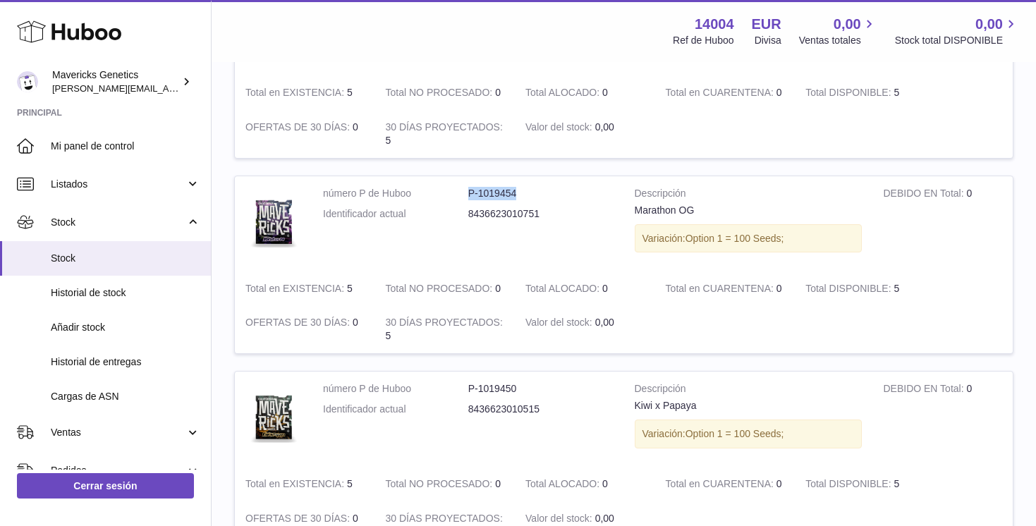
scroll to position [881, 0]
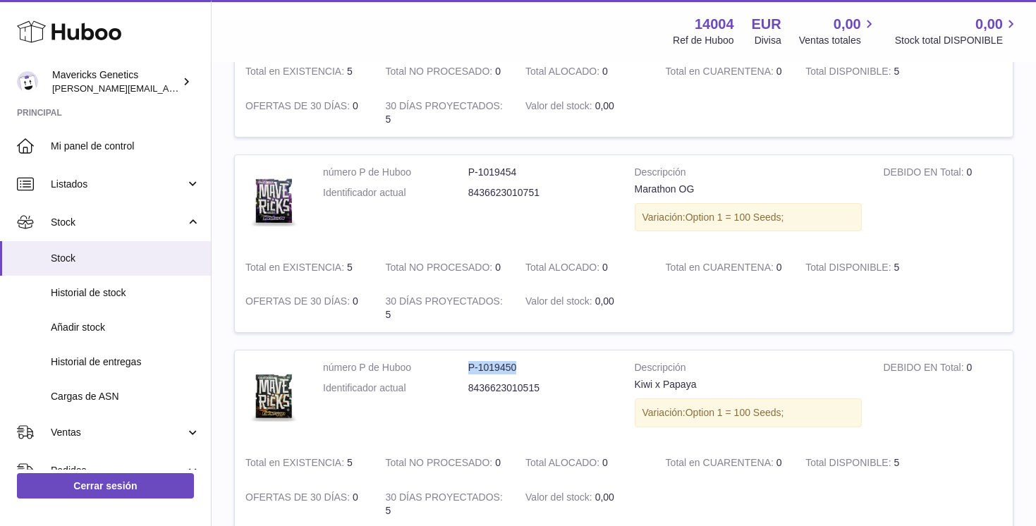
drag, startPoint x: 464, startPoint y: 366, endPoint x: 544, endPoint y: 366, distance: 79.7
click at [543, 366] on dl "número P de Huboo P-1019450 Identificador actual 8436623010515" at bounding box center [468, 381] width 290 height 41
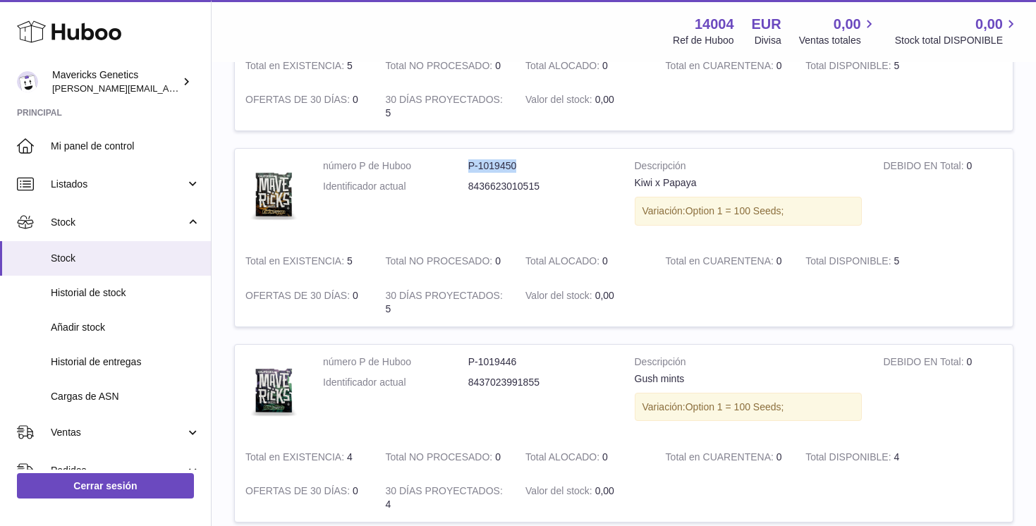
scroll to position [1134, 0]
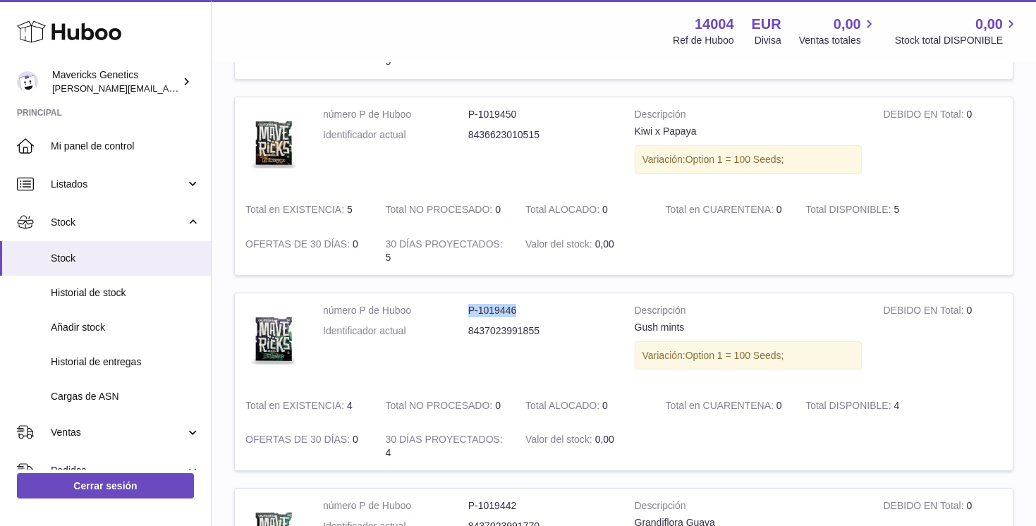
drag, startPoint x: 463, startPoint y: 314, endPoint x: 572, endPoint y: 315, distance: 108.6
click at [572, 315] on dl "número P de Huboo P-1019446 Identificador actual 8437023991855" at bounding box center [468, 324] width 290 height 41
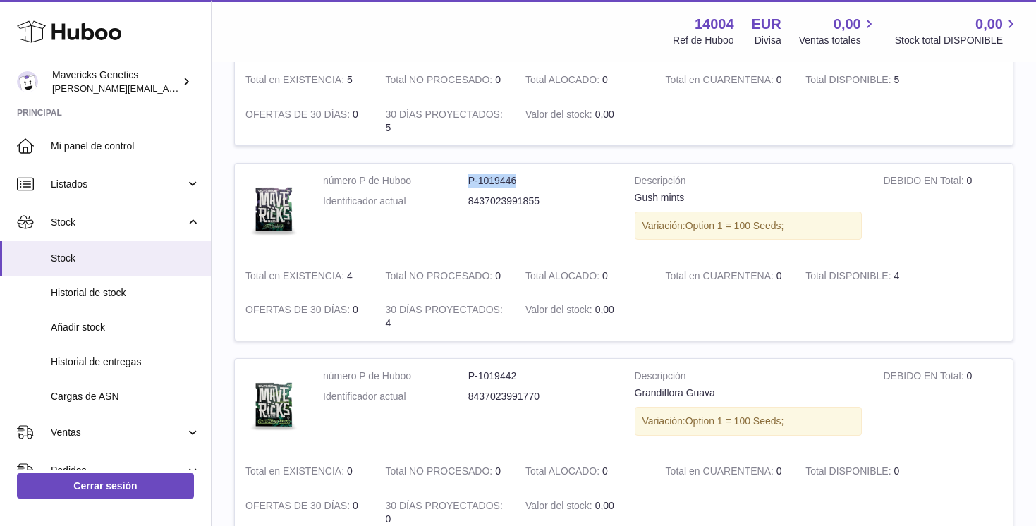
scroll to position [1264, 0]
drag, startPoint x: 457, startPoint y: 376, endPoint x: 595, endPoint y: 376, distance: 138.2
click at [595, 376] on dl "número P de Huboo P-1019442 Identificador actual 8437023991770" at bounding box center [468, 389] width 290 height 41
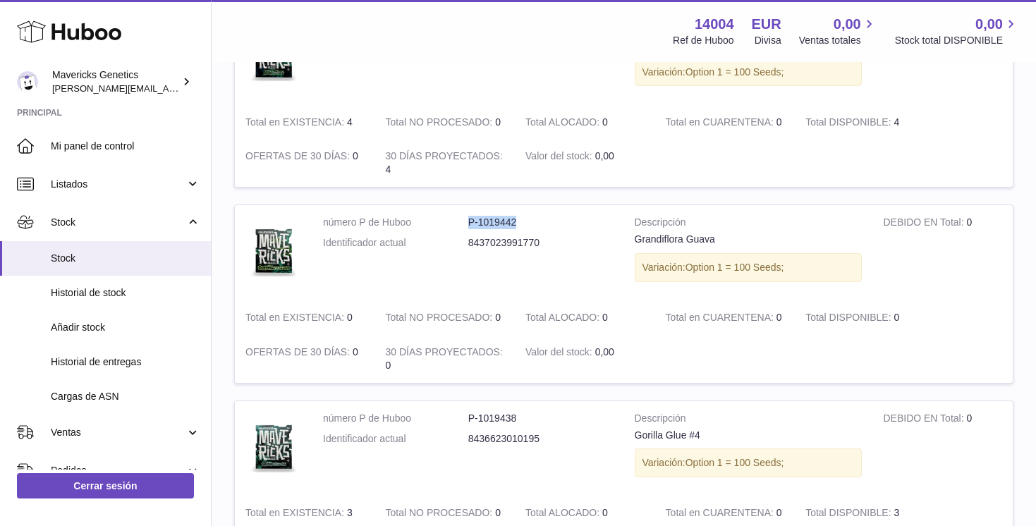
scroll to position [1428, 0]
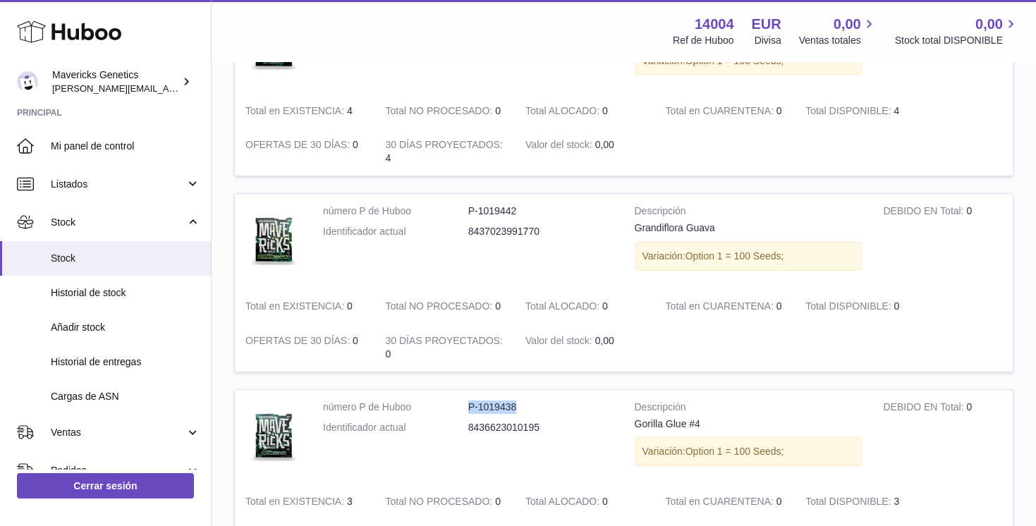
drag, startPoint x: 468, startPoint y: 410, endPoint x: 539, endPoint y: 410, distance: 71.2
click at [539, 410] on dl "número P de Huboo P-1019438 Identificador actual 8436623010195" at bounding box center [468, 420] width 290 height 41
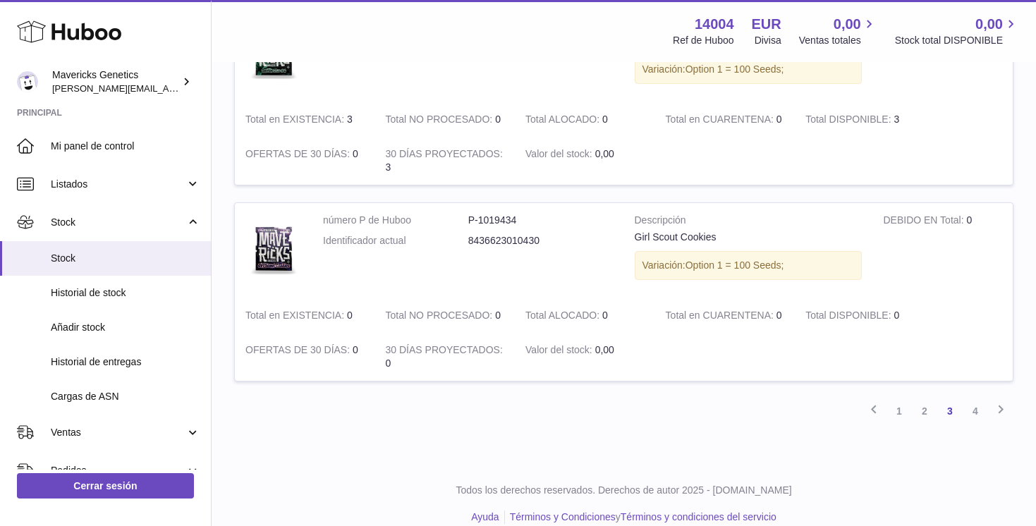
scroll to position [1830, 0]
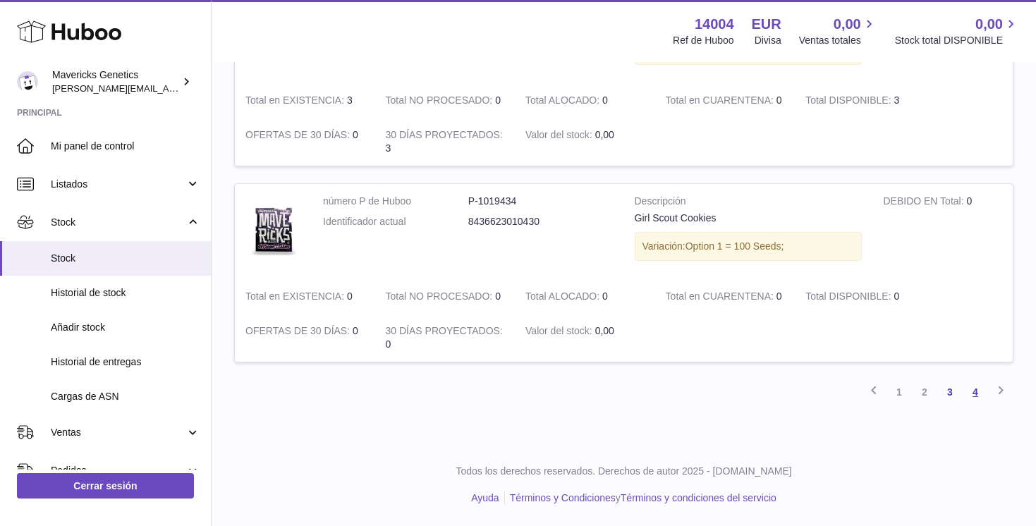
click at [973, 389] on link "4" at bounding box center [974, 391] width 25 height 25
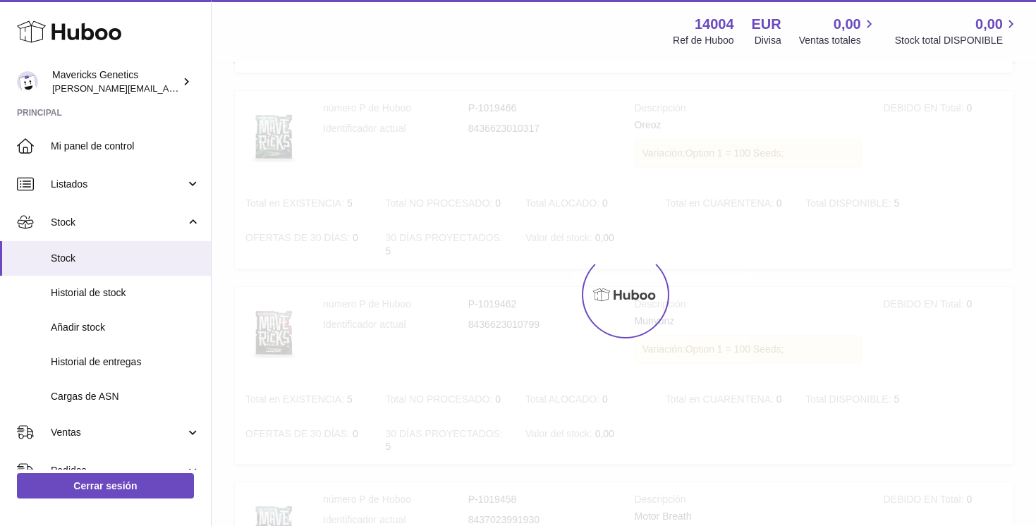
scroll to position [63, 0]
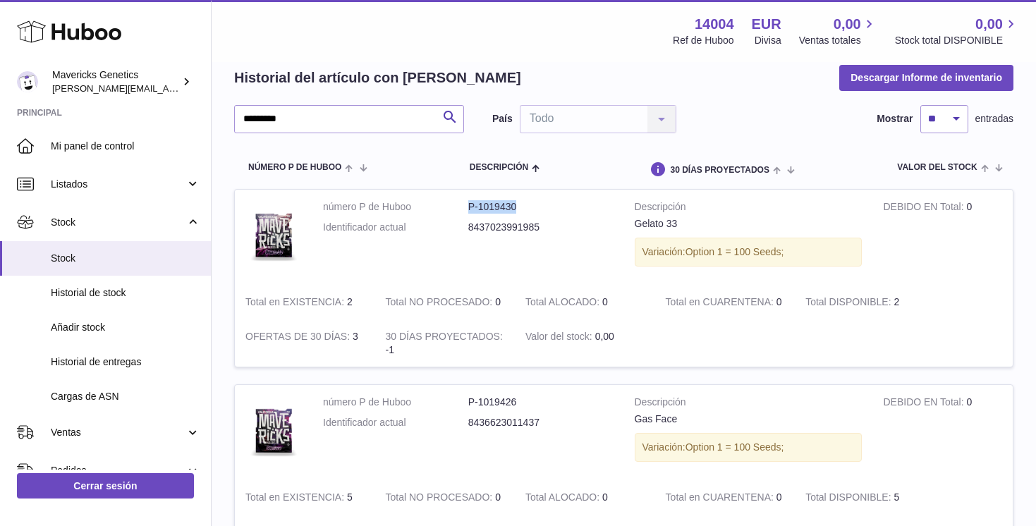
drag, startPoint x: 450, startPoint y: 209, endPoint x: 565, endPoint y: 209, distance: 114.9
click at [565, 209] on dl "número P de Huboo P-1019430 Identificador actual 8437023991985" at bounding box center [468, 220] width 290 height 41
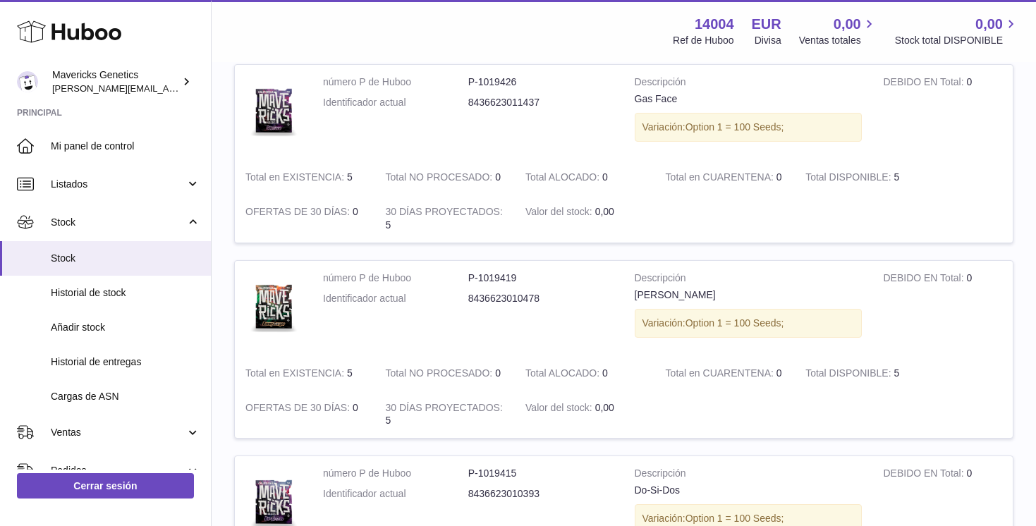
scroll to position [398, 0]
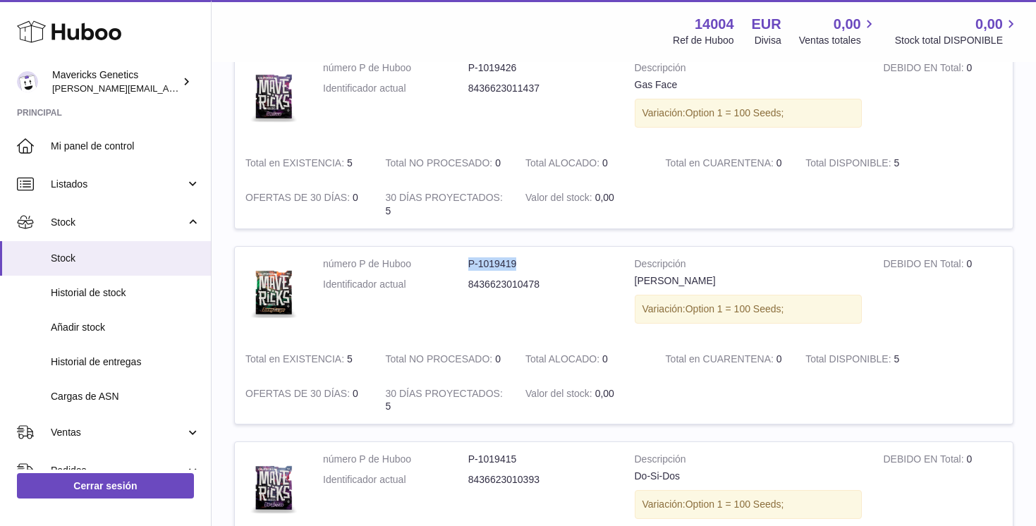
drag, startPoint x: 459, startPoint y: 261, endPoint x: 541, endPoint y: 261, distance: 82.5
click at [541, 261] on dl "número P de Huboo P-1019419 Identificador actual 8436623010478" at bounding box center [468, 277] width 290 height 41
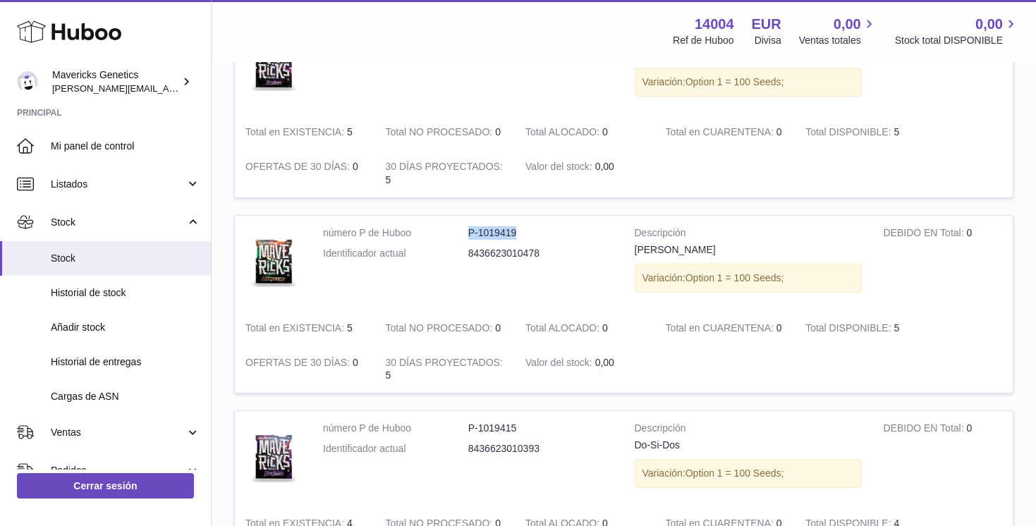
scroll to position [513, 0]
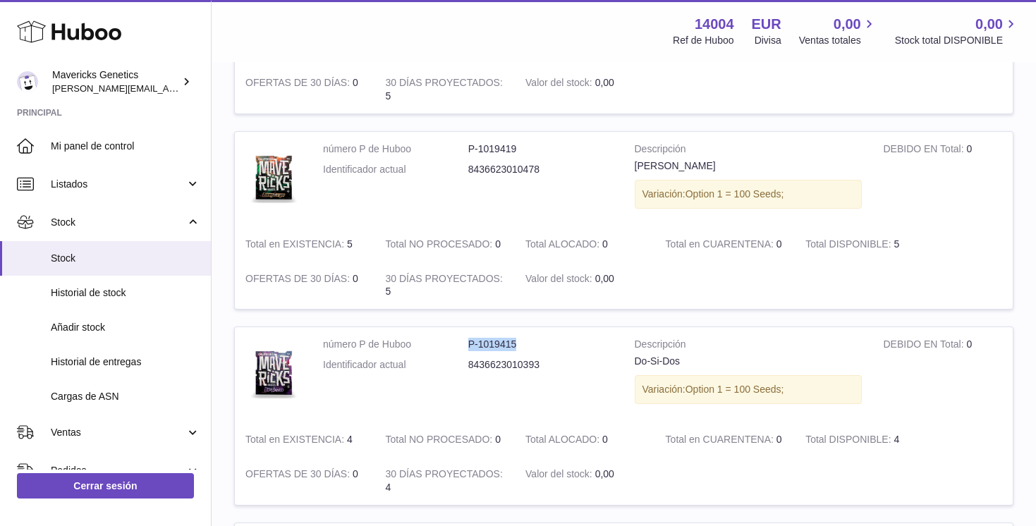
drag, startPoint x: 451, startPoint y: 345, endPoint x: 532, endPoint y: 344, distance: 80.4
click at [531, 344] on dl "número P de Huboo P-1019415 Identificador actual 8436623010393" at bounding box center [468, 358] width 290 height 41
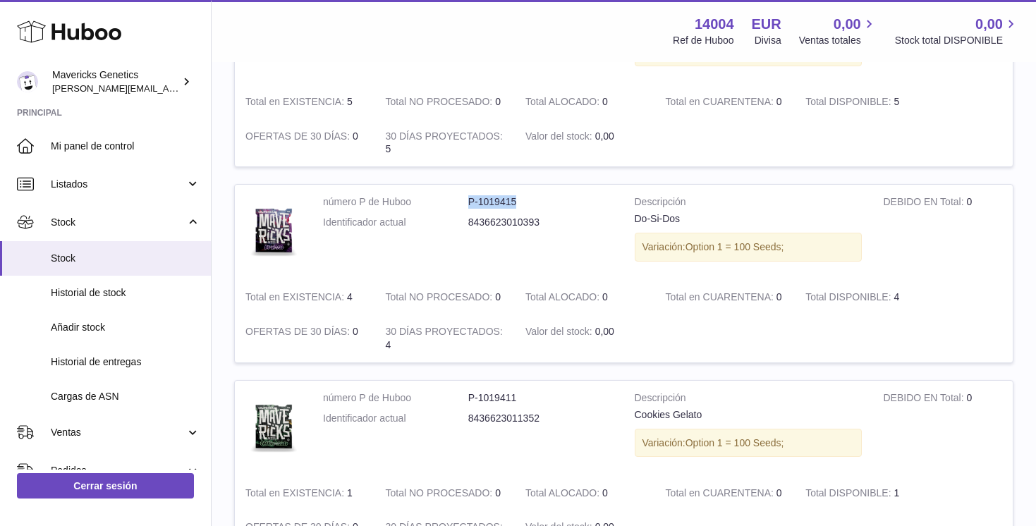
scroll to position [742, 0]
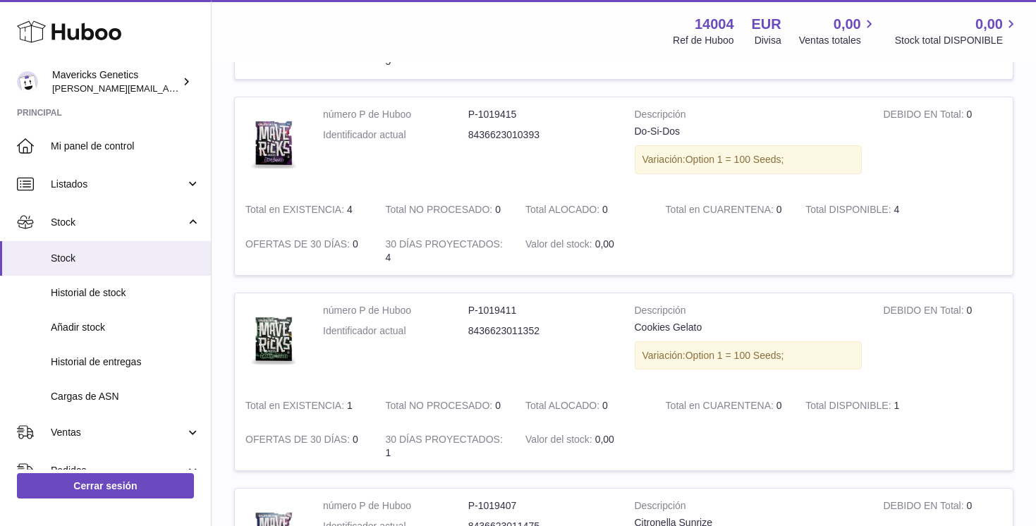
click at [445, 310] on dt "número P de Huboo" at bounding box center [395, 310] width 145 height 13
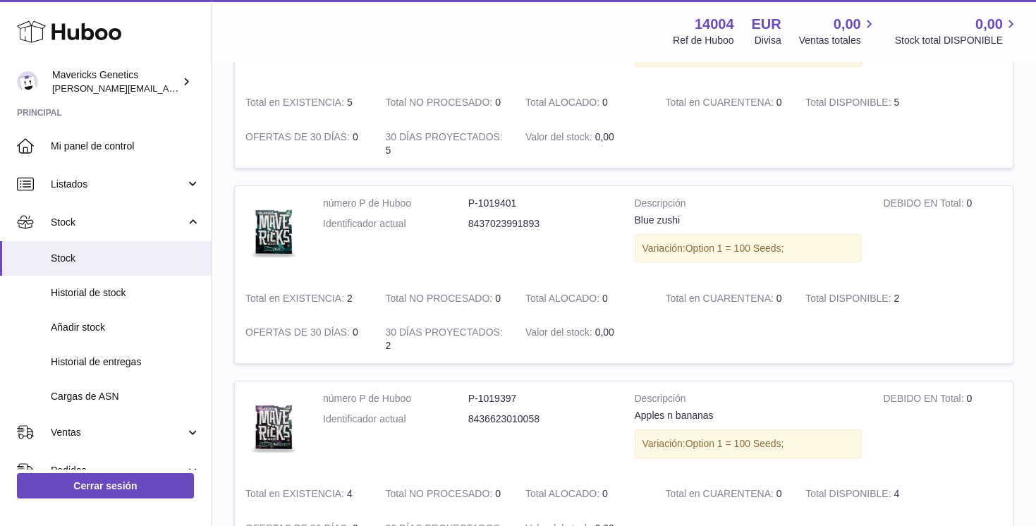
scroll to position [1247, 0]
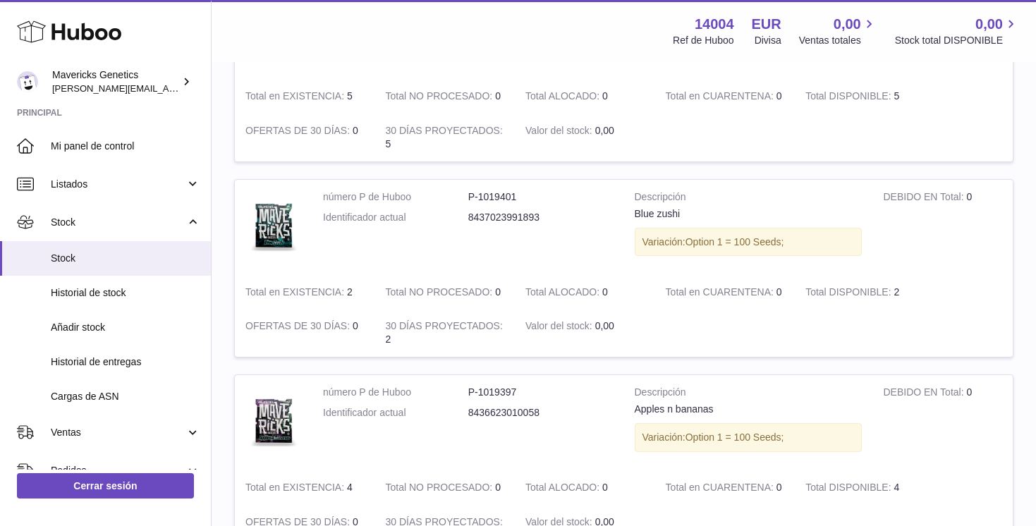
drag, startPoint x: 463, startPoint y: 197, endPoint x: 587, endPoint y: 185, distance: 124.7
click at [584, 185] on td "número P de Huboo P-1019401 Identificador actual 8437023991893" at bounding box center [468, 227] width 312 height 95
drag, startPoint x: 456, startPoint y: 194, endPoint x: 541, endPoint y: 200, distance: 85.5
click at [541, 199] on dl "número P de Huboo P-1019401 Identificador actual 8437023991893" at bounding box center [468, 210] width 290 height 41
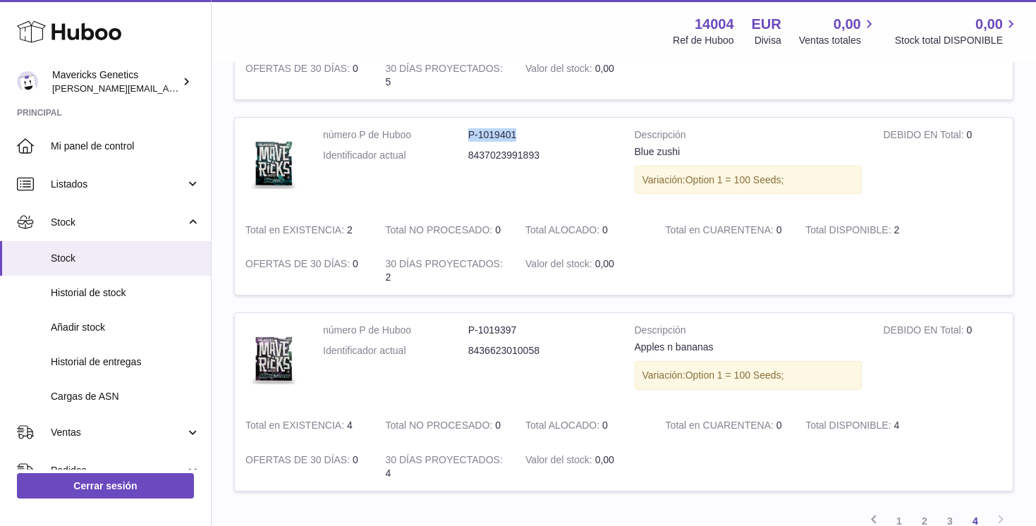
scroll to position [1311, 0]
drag, startPoint x: 461, startPoint y: 329, endPoint x: 550, endPoint y: 328, distance: 88.8
click at [549, 328] on dl "número P de Huboo P-1019397 Identificador actual 8436623010058" at bounding box center [468, 341] width 290 height 41
drag, startPoint x: 324, startPoint y: 329, endPoint x: 426, endPoint y: 331, distance: 102.2
click at [425, 331] on dt "número P de Huboo" at bounding box center [395, 327] width 145 height 13
